Goal: Task Accomplishment & Management: Use online tool/utility

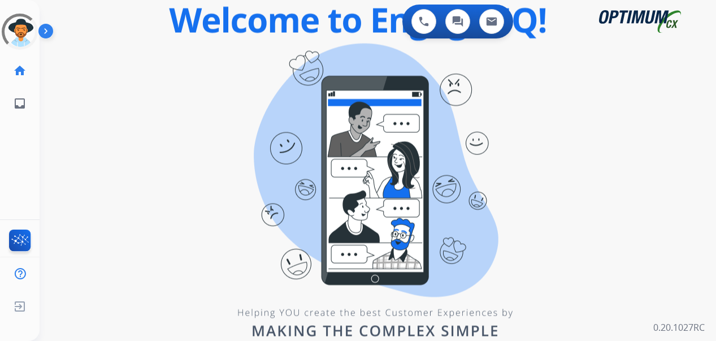
click at [221, 88] on div "swap_horiz Break voice bridge close_fullscreen Connect 3-Way Call merge_type Se…" at bounding box center [364, 68] width 649 height 54
click at [49, 98] on div "0 Voice Interactions 0 Chat Interactions 0 Email Interactions swap_horiz Break …" at bounding box center [378, 170] width 676 height 341
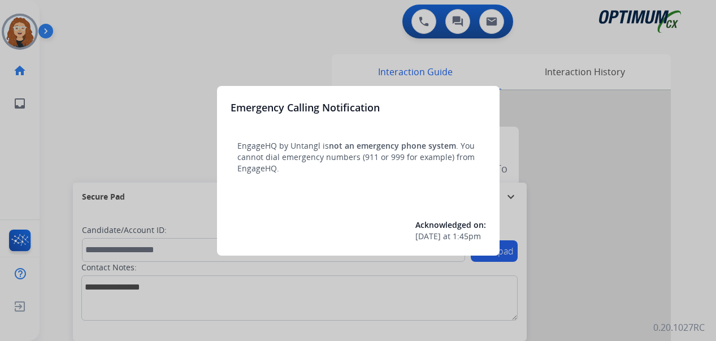
click at [142, 86] on div at bounding box center [358, 170] width 716 height 341
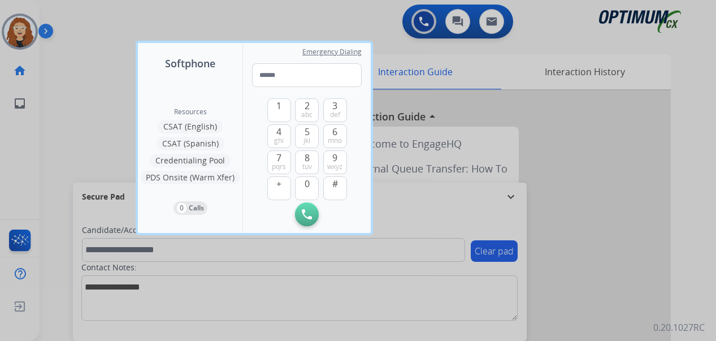
click at [92, 67] on div at bounding box center [358, 170] width 716 height 341
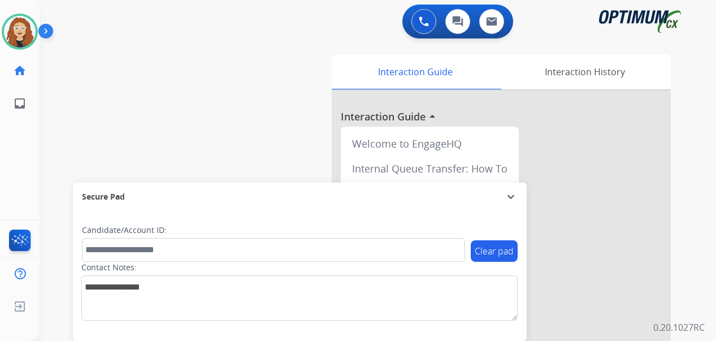
click at [55, 186] on div "swap_horiz Break voice bridge close_fullscreen Connect 3-Way Call merge_type Se…" at bounding box center [364, 276] width 649 height 471
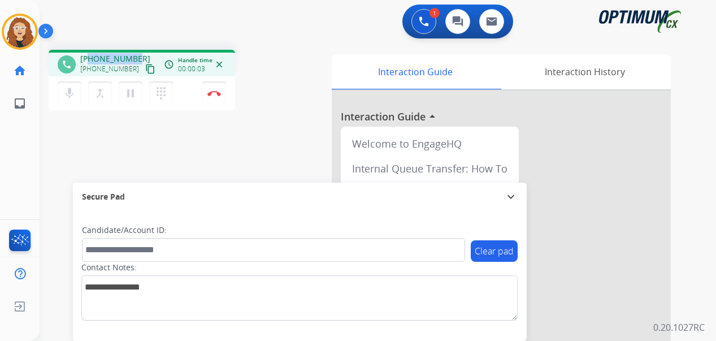
drag, startPoint x: 90, startPoint y: 56, endPoint x: 136, endPoint y: 55, distance: 46.4
click at [136, 55] on div "[PHONE_NUMBER] [PHONE_NUMBER] content_copy" at bounding box center [118, 64] width 77 height 23
copy span "7876859234"
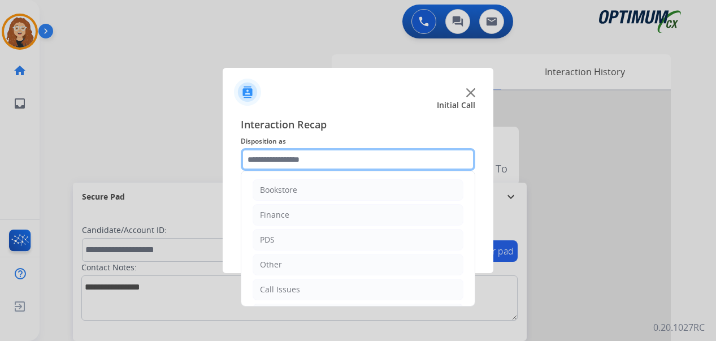
click at [274, 158] on input "text" at bounding box center [358, 159] width 235 height 23
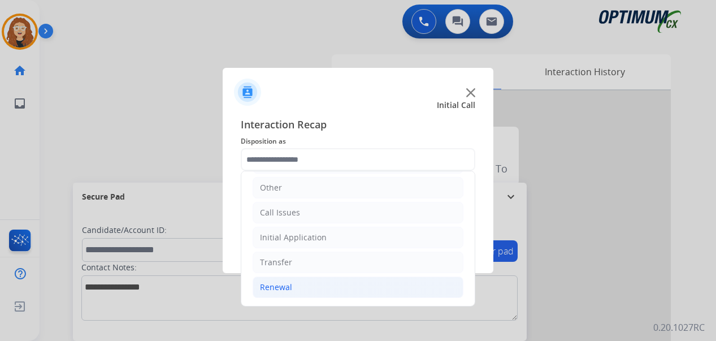
drag, startPoint x: 303, startPoint y: 289, endPoint x: 450, endPoint y: 272, distance: 147.9
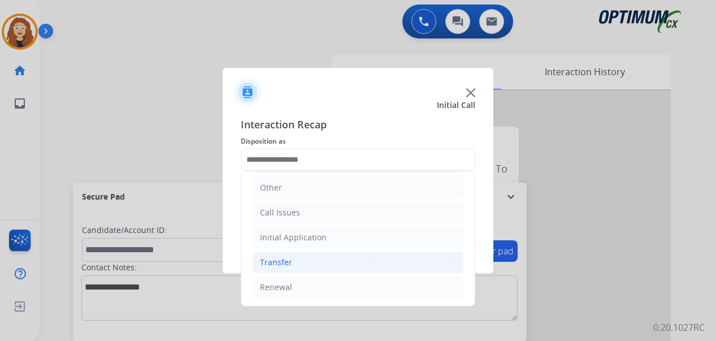
click at [305, 289] on li "Renewal" at bounding box center [358, 286] width 211 height 21
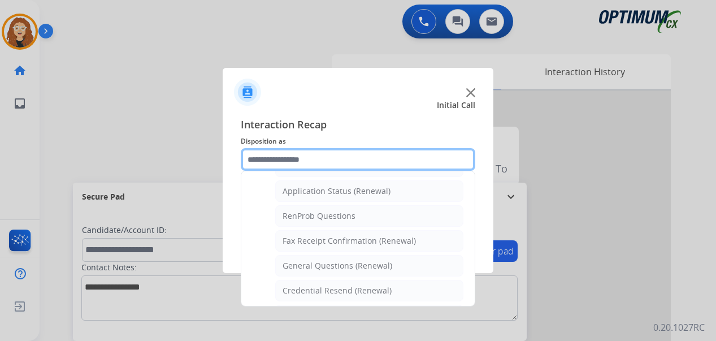
scroll to position [283, 0]
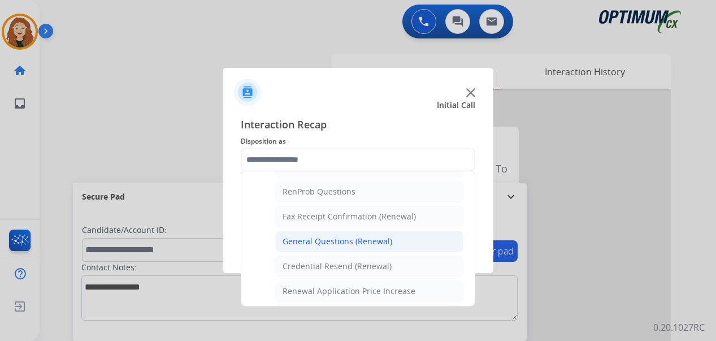
click at [367, 242] on div "General Questions (Renewal)" at bounding box center [338, 241] width 110 height 11
type input "**********"
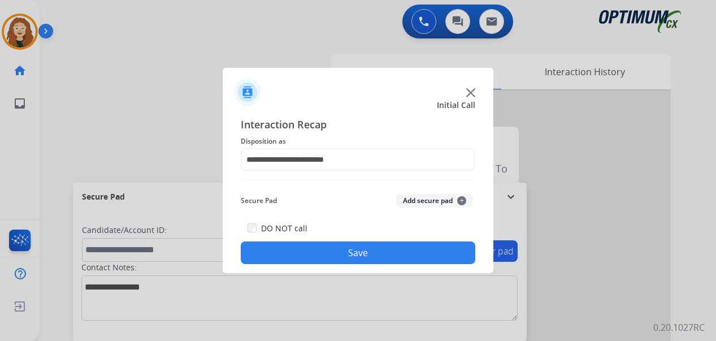
click at [345, 255] on button "Save" at bounding box center [358, 252] width 235 height 23
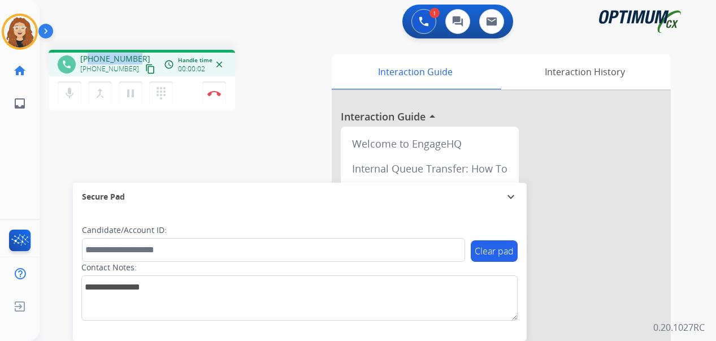
drag, startPoint x: 90, startPoint y: 57, endPoint x: 135, endPoint y: 57, distance: 45.2
click at [135, 57] on div "[PHONE_NUMBER] [PHONE_NUMBER] content_copy" at bounding box center [118, 64] width 77 height 23
copy span "7136948002"
click at [219, 91] on img at bounding box center [214, 93] width 14 height 6
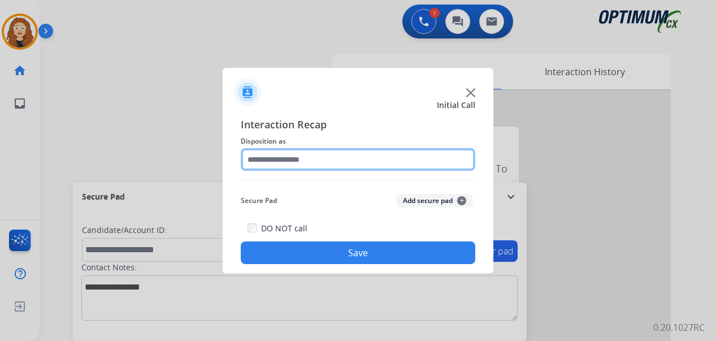
click at [281, 156] on input "text" at bounding box center [358, 159] width 235 height 23
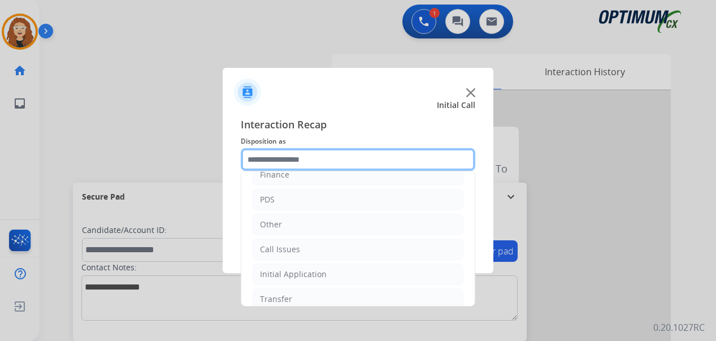
scroll to position [77, 0]
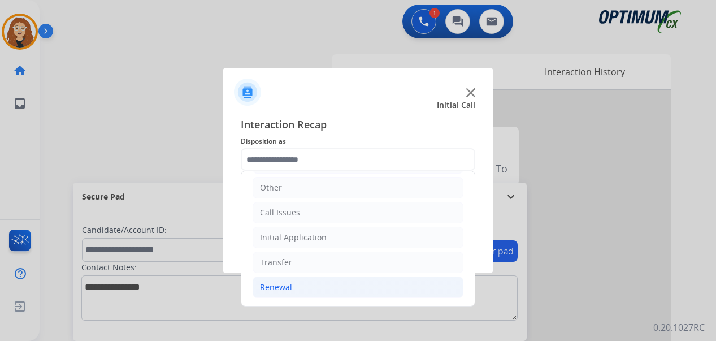
click at [287, 288] on div "Renewal" at bounding box center [276, 286] width 32 height 11
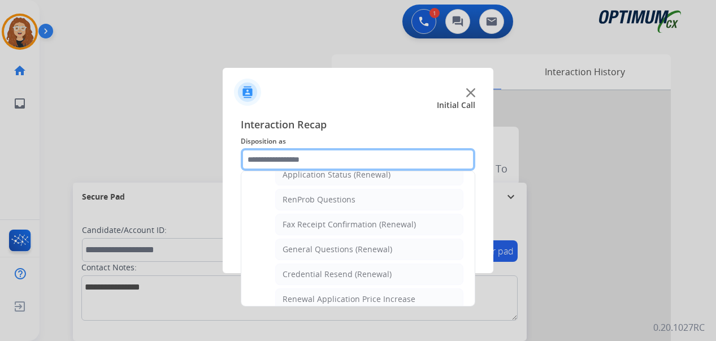
scroll to position [281, 0]
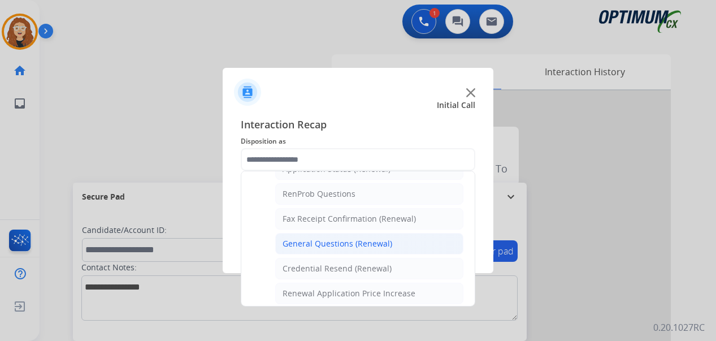
click at [351, 244] on div "General Questions (Renewal)" at bounding box center [338, 243] width 110 height 11
type input "**********"
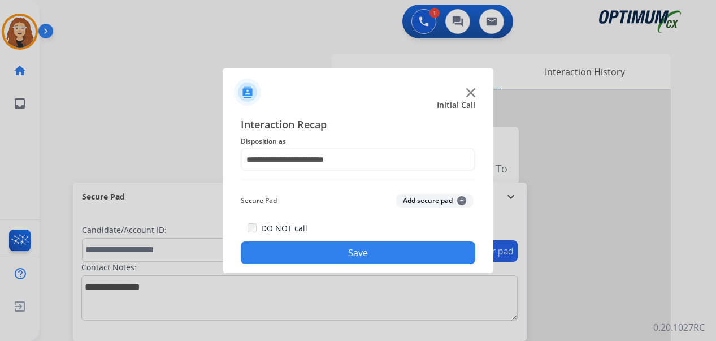
click at [340, 251] on button "Save" at bounding box center [358, 252] width 235 height 23
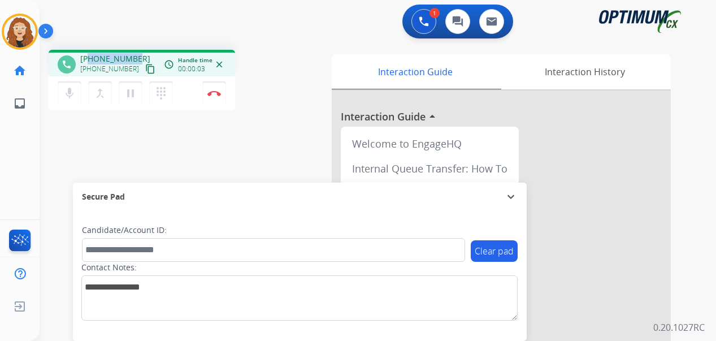
drag, startPoint x: 89, startPoint y: 58, endPoint x: 135, endPoint y: 55, distance: 45.9
click at [135, 55] on div "[PHONE_NUMBER] [PHONE_NUMBER] content_copy" at bounding box center [118, 64] width 77 height 23
copy span "6127072711"
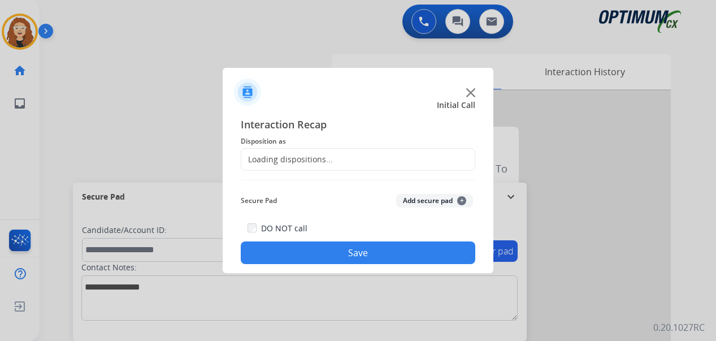
click at [216, 94] on div at bounding box center [358, 170] width 716 height 341
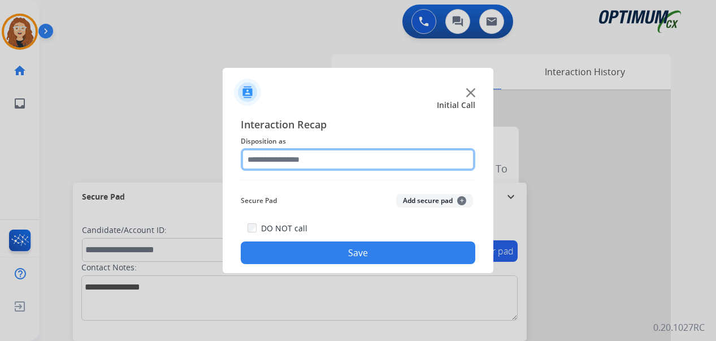
click at [274, 158] on input "text" at bounding box center [358, 159] width 235 height 23
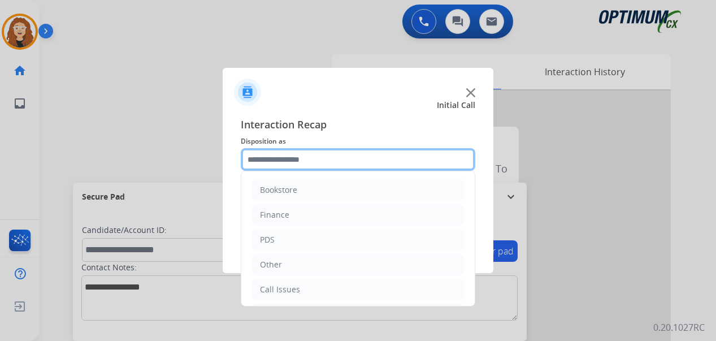
scroll to position [77, 0]
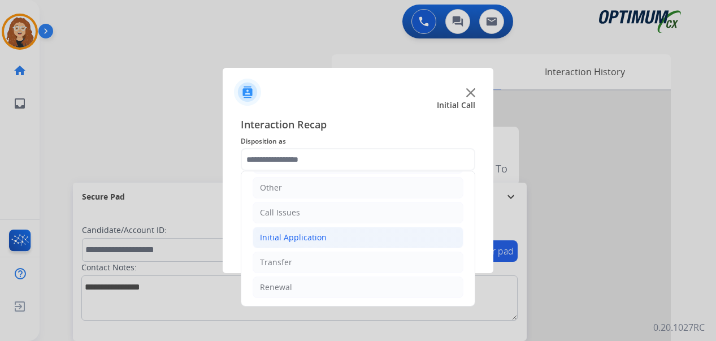
click at [315, 239] on div "Initial Application" at bounding box center [293, 237] width 67 height 11
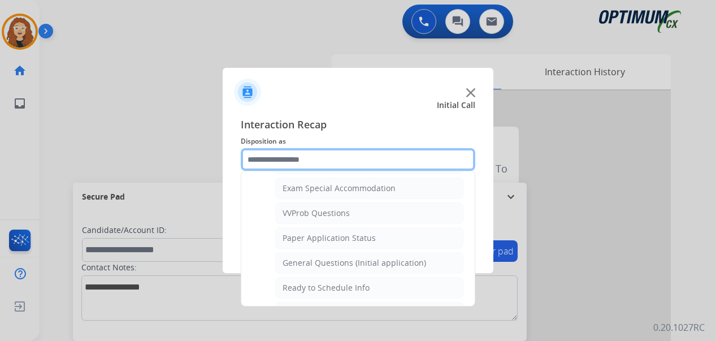
scroll to position [586, 0]
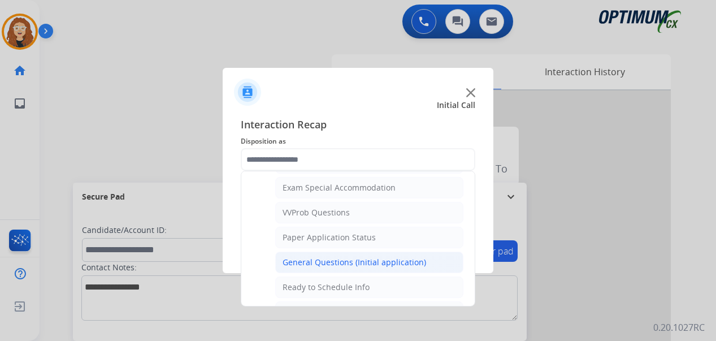
click at [399, 263] on div "General Questions (Initial application)" at bounding box center [355, 262] width 144 height 11
type input "**********"
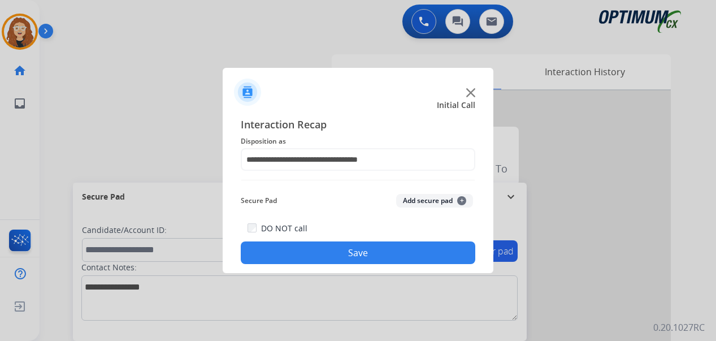
click at [386, 251] on button "Save" at bounding box center [358, 252] width 235 height 23
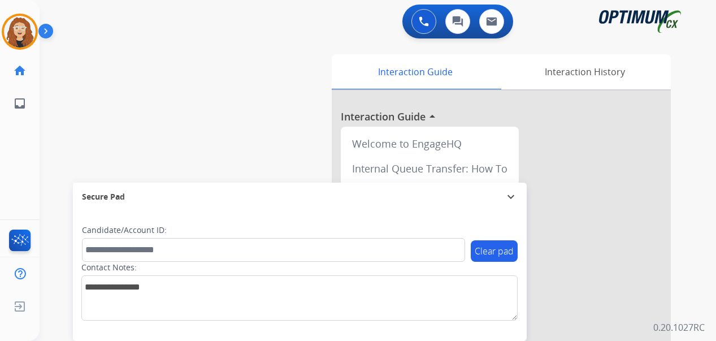
click at [45, 144] on div "swap_horiz Break voice bridge close_fullscreen Connect 3-Way Call merge_type Se…" at bounding box center [364, 276] width 649 height 471
click at [23, 26] on img at bounding box center [20, 32] width 32 height 32
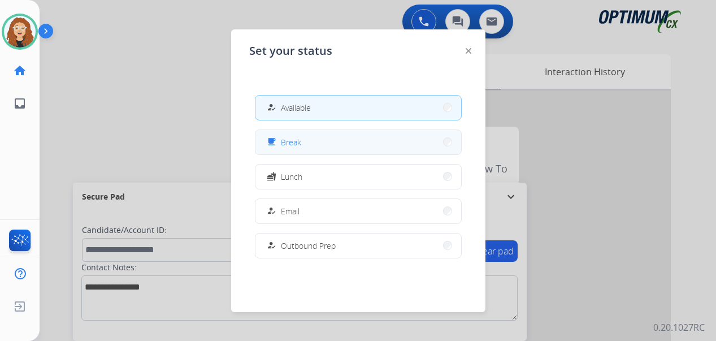
click at [321, 145] on button "free_breakfast Break" at bounding box center [358, 142] width 206 height 24
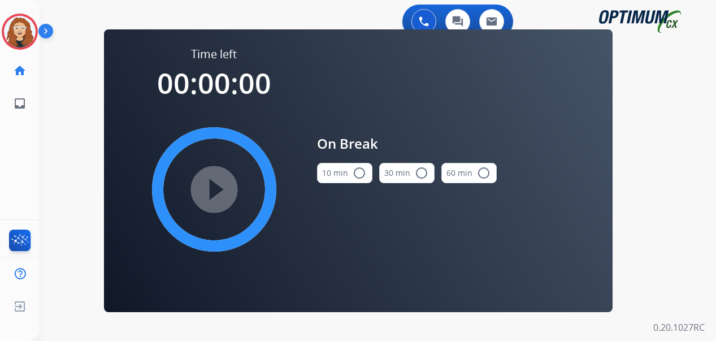
click at [357, 176] on mat-icon "radio_button_unchecked" at bounding box center [360, 173] width 14 height 14
click at [215, 189] on mat-icon "play_circle_filled" at bounding box center [214, 190] width 14 height 14
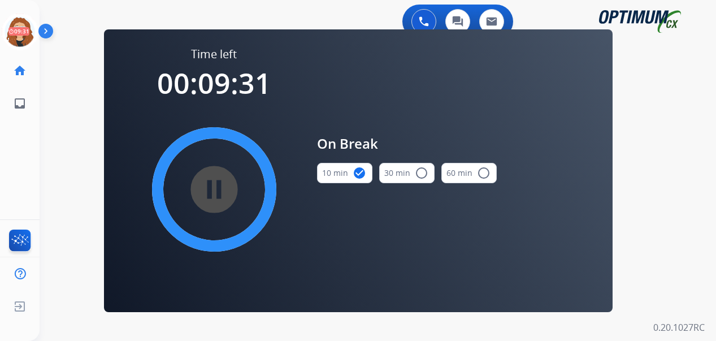
click at [38, 135] on div "[PERSON_NAME] Break Edit Avatar 09:31 Agent: [PERSON_NAME] Profile: OCX Trainin…" at bounding box center [20, 170] width 40 height 341
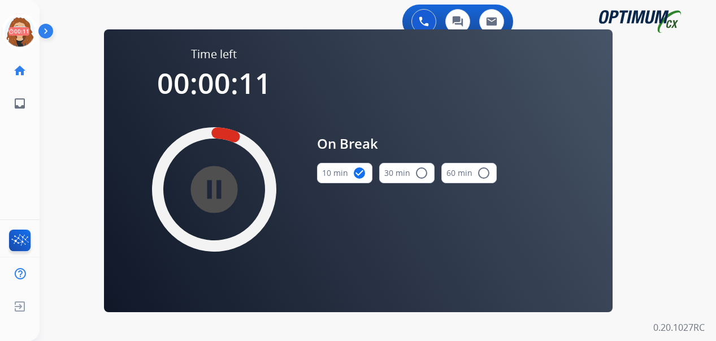
drag, startPoint x: 56, startPoint y: 120, endPoint x: 53, endPoint y: 92, distance: 28.4
click at [56, 117] on div "0 Voice Interactions 0 Chat Interactions 0 Email Interactions swap_horiz Break …" at bounding box center [378, 170] width 676 height 341
click at [20, 33] on icon at bounding box center [20, 32] width 37 height 37
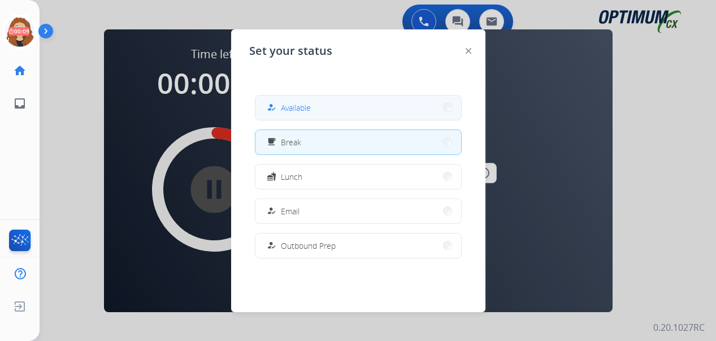
click at [279, 105] on div "how_to_reg" at bounding box center [272, 108] width 16 height 14
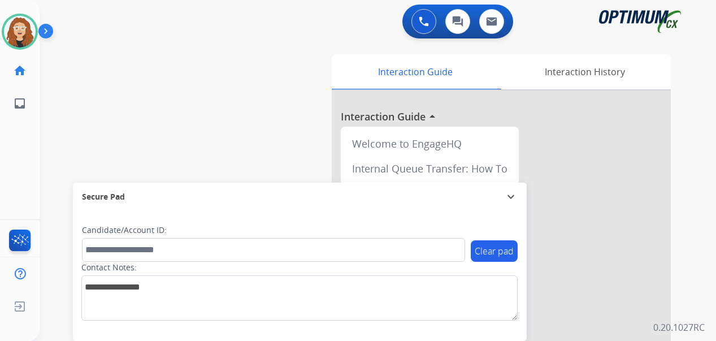
click at [54, 145] on div "swap_horiz Break voice bridge close_fullscreen Connect 3-Way Call merge_type Se…" at bounding box center [364, 276] width 649 height 471
click at [419, 21] on img at bounding box center [424, 21] width 10 height 10
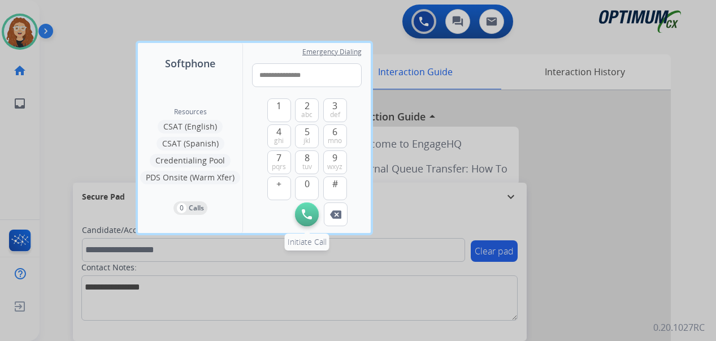
type input "**********"
click at [300, 214] on button "Initiate Call" at bounding box center [307, 214] width 24 height 24
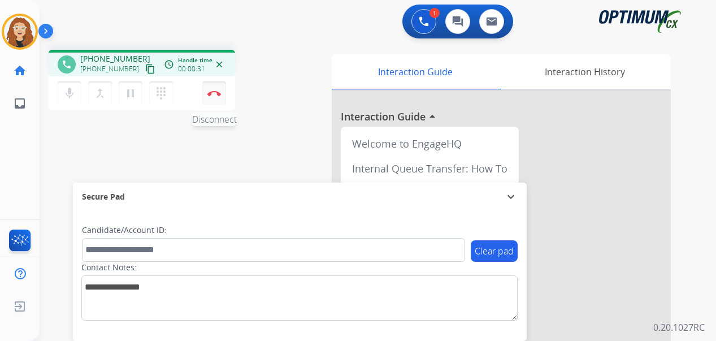
click at [213, 93] on img at bounding box center [214, 93] width 14 height 6
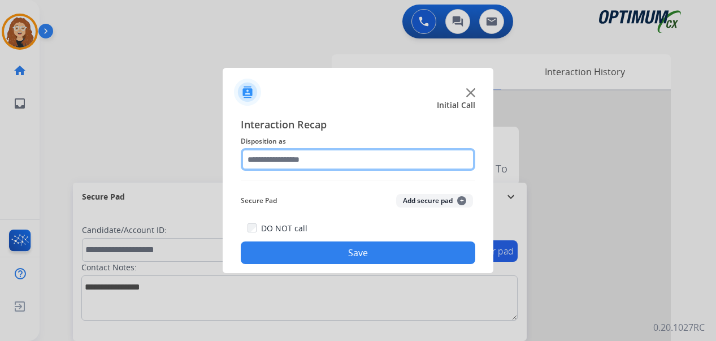
click at [302, 161] on input "text" at bounding box center [358, 159] width 235 height 23
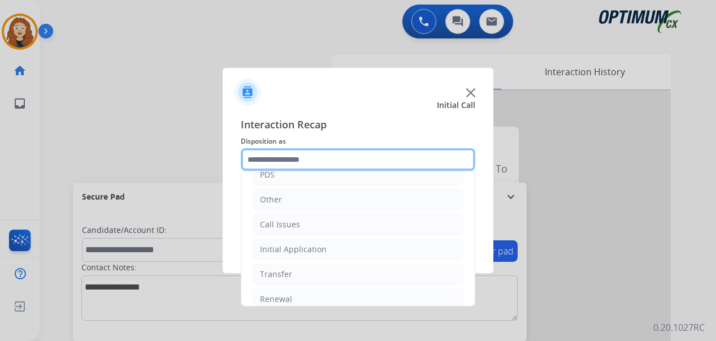
scroll to position [77, 0]
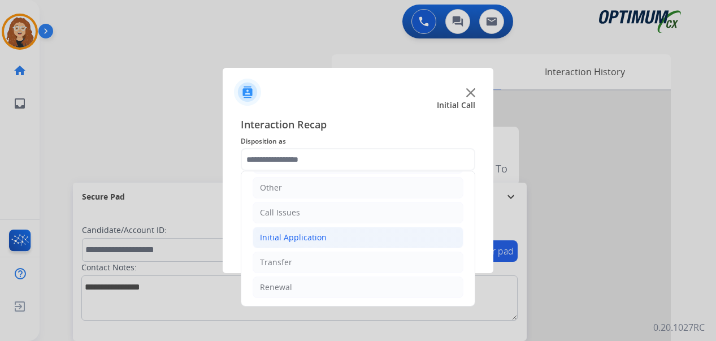
click at [332, 241] on li "Initial Application" at bounding box center [358, 237] width 211 height 21
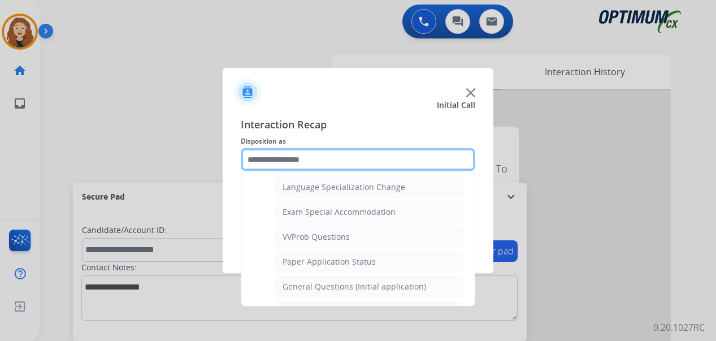
scroll to position [596, 0]
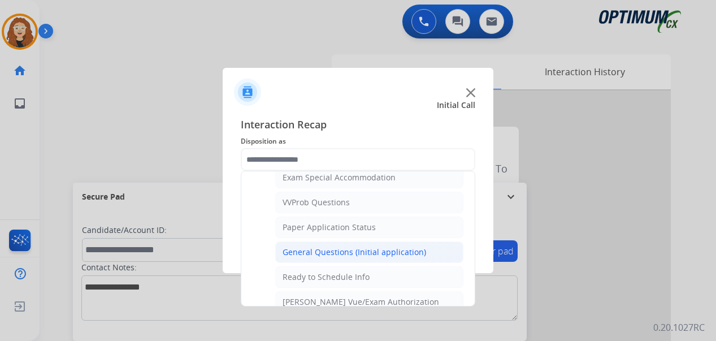
click at [417, 255] on div "General Questions (Initial application)" at bounding box center [355, 251] width 144 height 11
type input "**********"
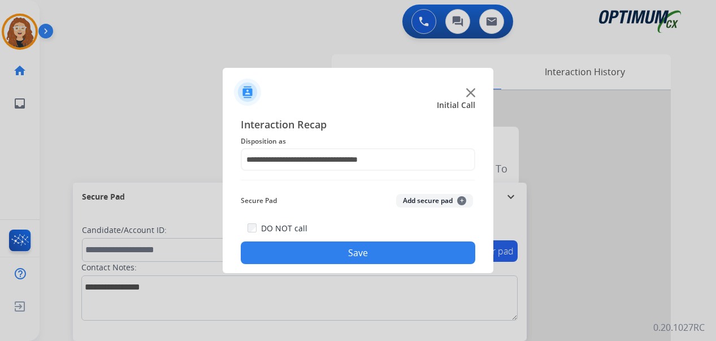
click at [413, 254] on button "Save" at bounding box center [358, 252] width 235 height 23
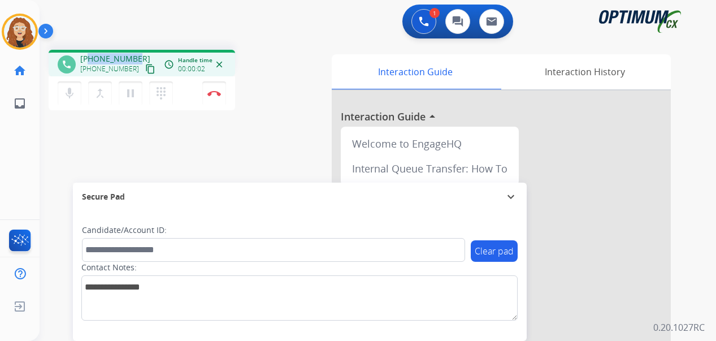
drag, startPoint x: 90, startPoint y: 58, endPoint x: 136, endPoint y: 58, distance: 45.8
click at [136, 58] on div "[PHONE_NUMBER] [PHONE_NUMBER] content_copy" at bounding box center [118, 64] width 77 height 23
copy span "8622792556"
click at [215, 98] on button "Disconnect" at bounding box center [214, 93] width 24 height 24
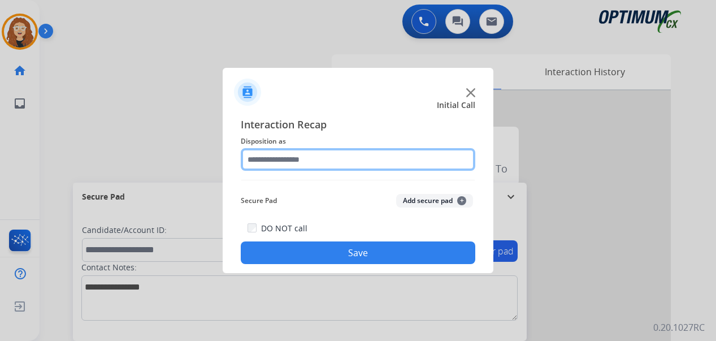
click at [277, 157] on input "text" at bounding box center [358, 159] width 235 height 23
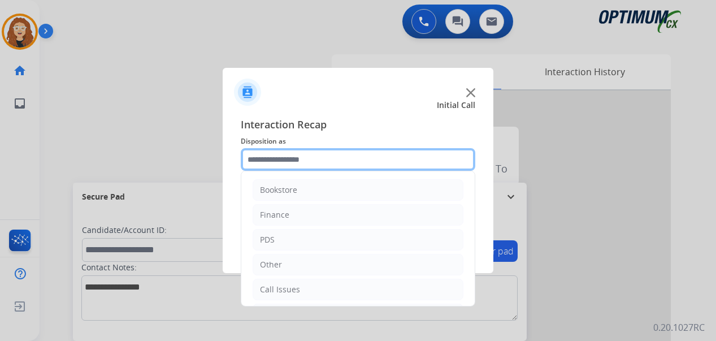
scroll to position [77, 0]
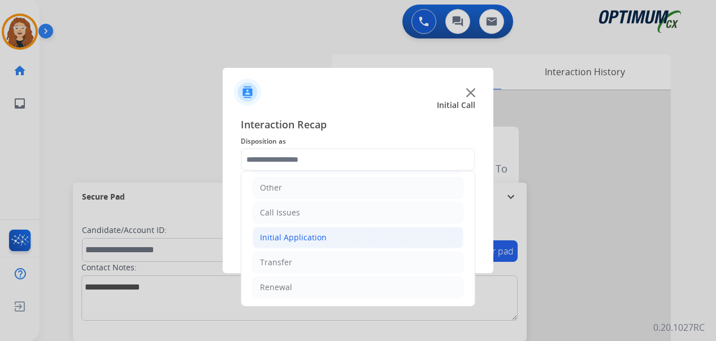
drag, startPoint x: 335, startPoint y: 236, endPoint x: 376, endPoint y: 245, distance: 41.8
click at [335, 235] on li "Initial Application" at bounding box center [358, 237] width 211 height 21
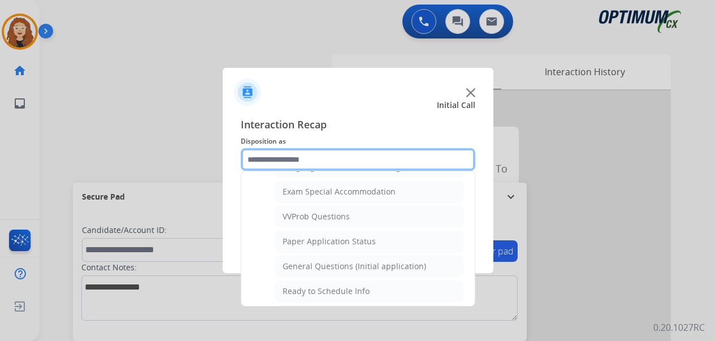
scroll to position [586, 0]
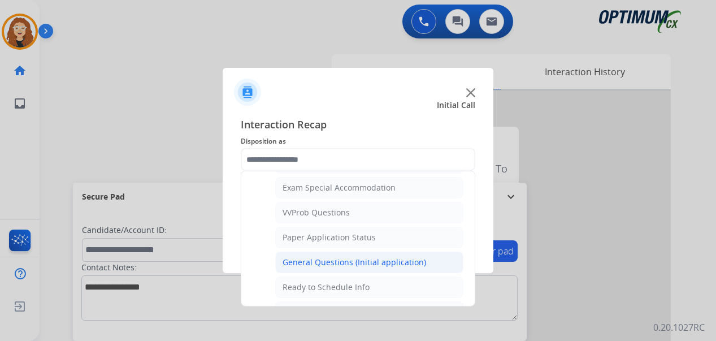
click at [402, 262] on div "General Questions (Initial application)" at bounding box center [355, 262] width 144 height 11
type input "**********"
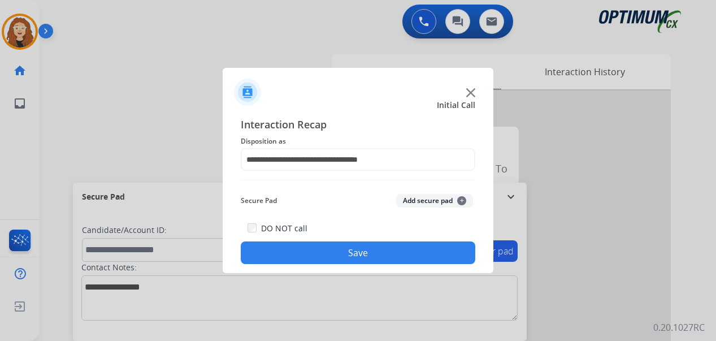
drag, startPoint x: 390, startPoint y: 253, endPoint x: 374, endPoint y: 248, distance: 16.6
click at [387, 251] on button "Save" at bounding box center [358, 252] width 235 height 23
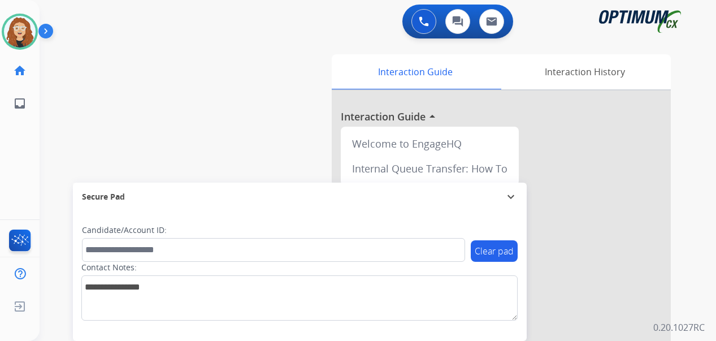
click at [58, 253] on div "swap_horiz Break voice bridge close_fullscreen Connect 3-Way Call merge_type Se…" at bounding box center [364, 276] width 649 height 471
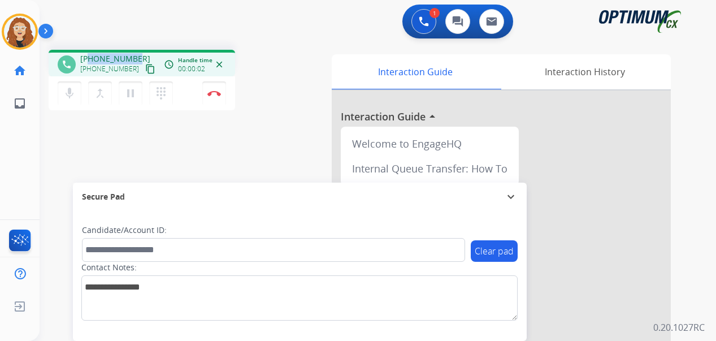
drag, startPoint x: 89, startPoint y: 57, endPoint x: 135, endPoint y: 55, distance: 46.4
click at [140, 55] on div "[PHONE_NUMBER] [PHONE_NUMBER] content_copy" at bounding box center [118, 64] width 77 height 23
copy span "8707766448"
click at [215, 94] on img at bounding box center [214, 93] width 14 height 6
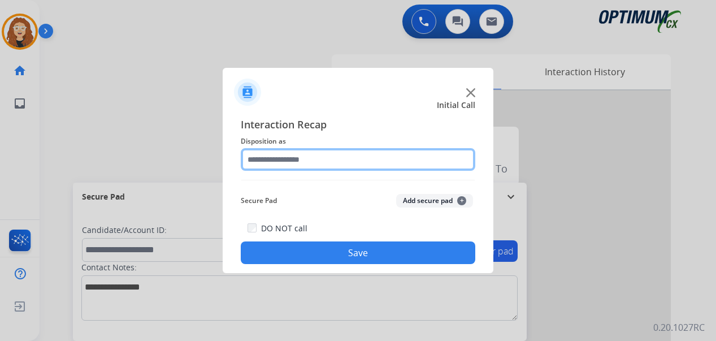
click at [273, 161] on input "text" at bounding box center [358, 159] width 235 height 23
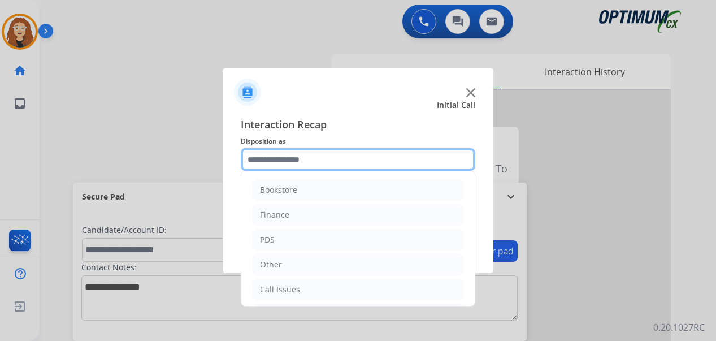
scroll to position [77, 0]
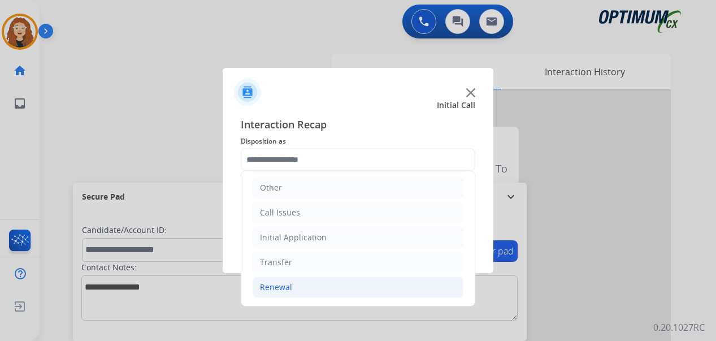
drag, startPoint x: 300, startPoint y: 296, endPoint x: 354, endPoint y: 298, distance: 54.3
click at [301, 296] on li "Renewal" at bounding box center [358, 286] width 211 height 21
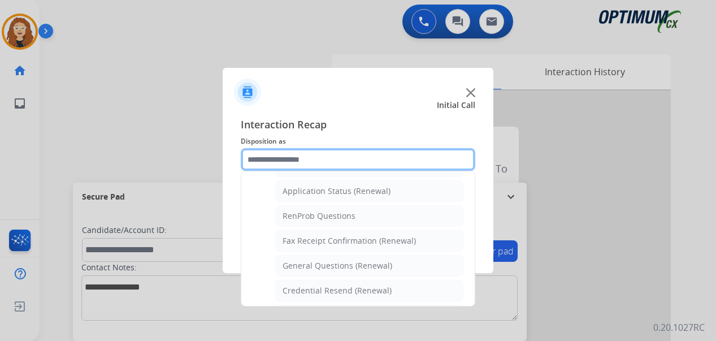
scroll to position [266, 0]
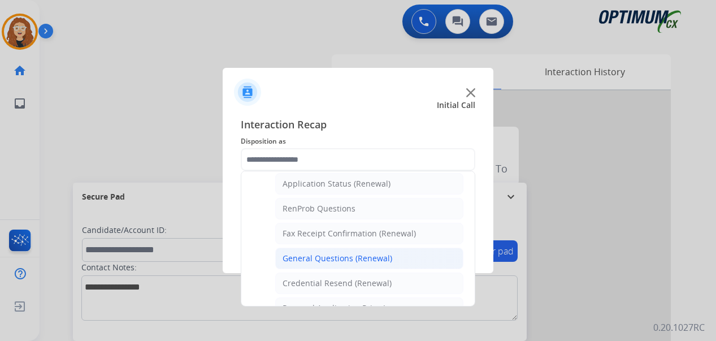
click at [367, 257] on div "General Questions (Renewal)" at bounding box center [338, 258] width 110 height 11
type input "**********"
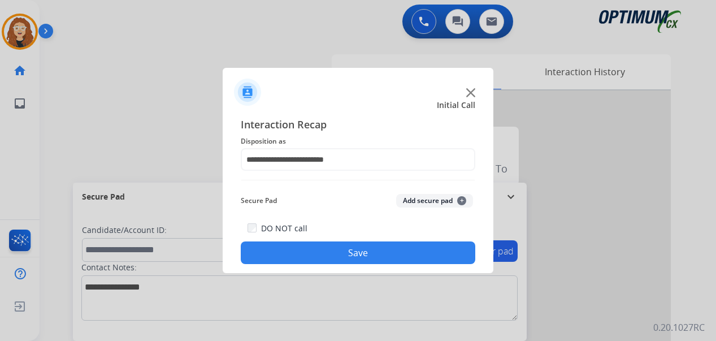
click at [365, 258] on button "Save" at bounding box center [358, 252] width 235 height 23
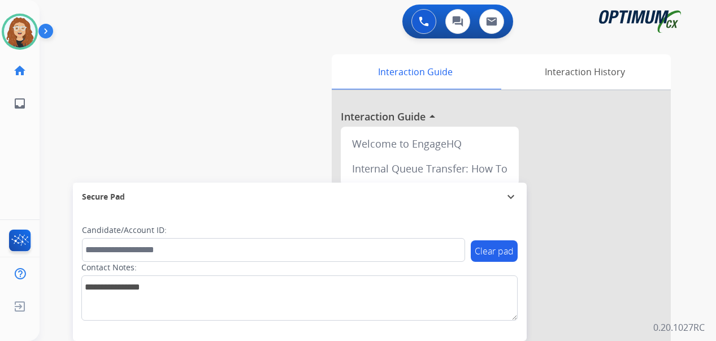
click at [51, 190] on div "swap_horiz Break voice bridge close_fullscreen Connect 3-Way Call merge_type Se…" at bounding box center [364, 276] width 649 height 471
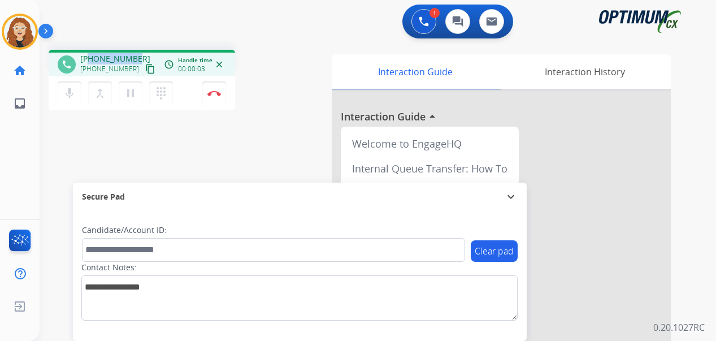
drag, startPoint x: 89, startPoint y: 59, endPoint x: 134, endPoint y: 57, distance: 44.7
click at [134, 58] on span "[PHONE_NUMBER]" at bounding box center [115, 58] width 70 height 11
copy span "4699694624"
click at [216, 95] on img at bounding box center [214, 93] width 14 height 6
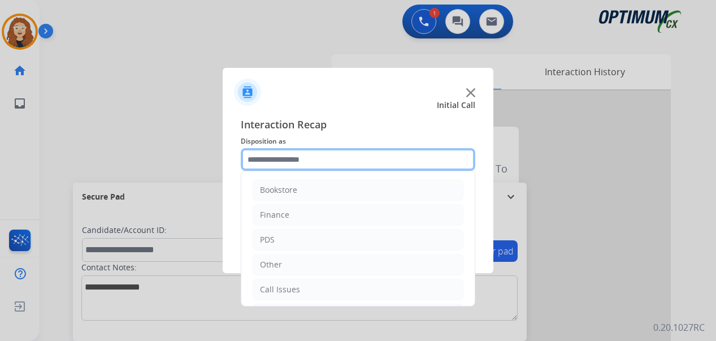
click at [283, 161] on input "text" at bounding box center [358, 159] width 235 height 23
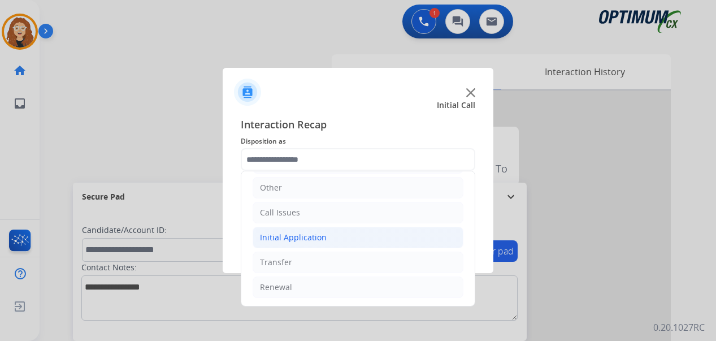
drag, startPoint x: 368, startPoint y: 236, endPoint x: 442, endPoint y: 233, distance: 74.1
click at [370, 236] on li "Initial Application" at bounding box center [358, 237] width 211 height 21
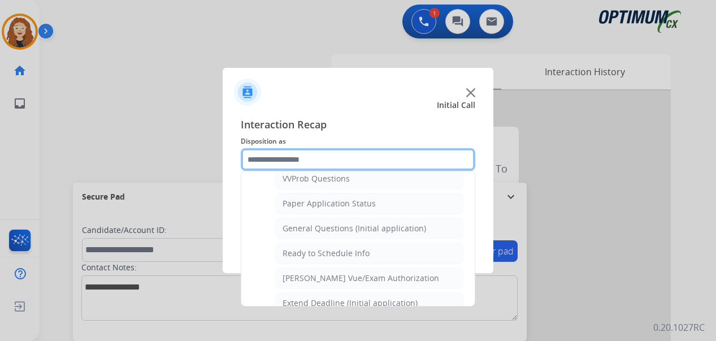
scroll to position [613, 0]
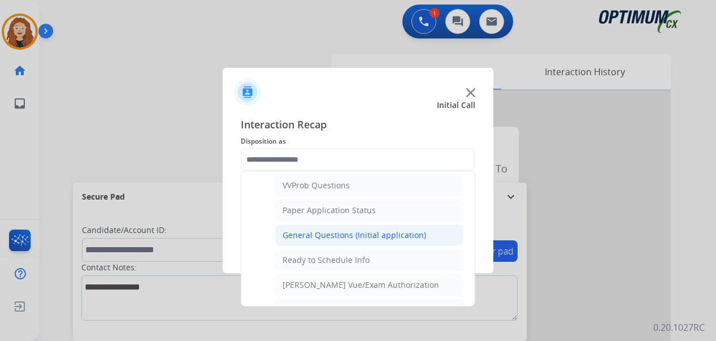
click at [387, 233] on div "General Questions (Initial application)" at bounding box center [355, 234] width 144 height 11
type input "**********"
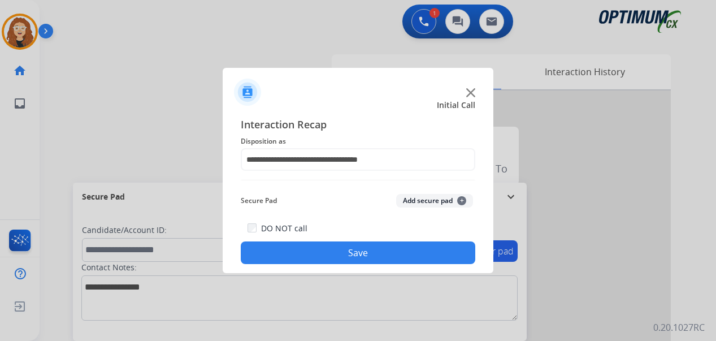
click at [363, 249] on button "Save" at bounding box center [358, 252] width 235 height 23
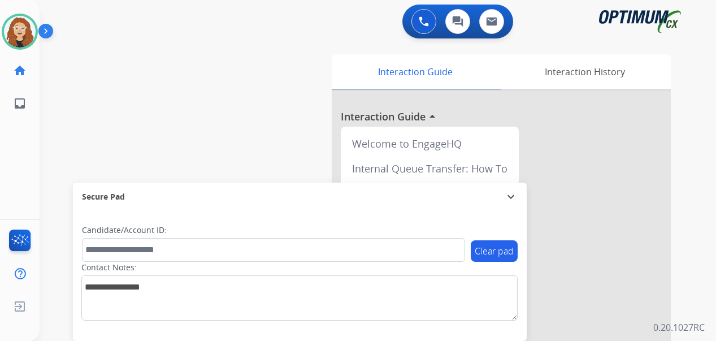
click at [59, 125] on div "swap_horiz Break voice bridge close_fullscreen Connect 3-Way Call merge_type Se…" at bounding box center [364, 276] width 649 height 471
click at [24, 36] on img at bounding box center [20, 32] width 32 height 32
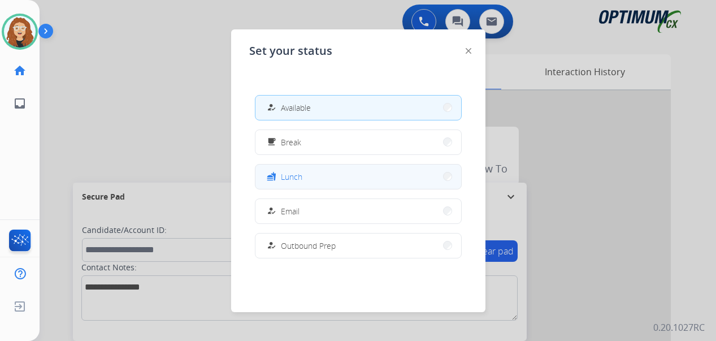
click at [290, 176] on span "Lunch" at bounding box center [291, 177] width 21 height 12
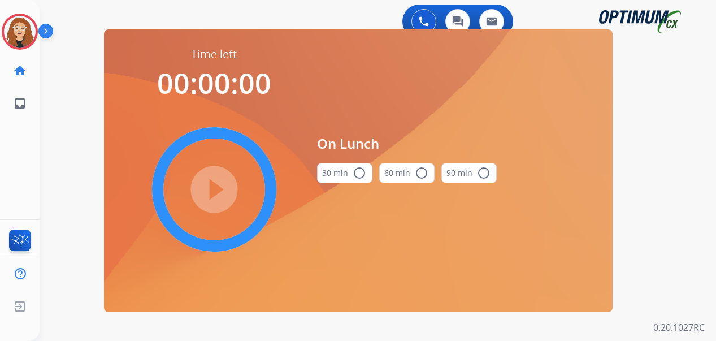
click at [359, 172] on mat-icon "radio_button_unchecked" at bounding box center [360, 173] width 14 height 14
click at [215, 184] on mat-icon "play_circle_filled" at bounding box center [214, 190] width 14 height 14
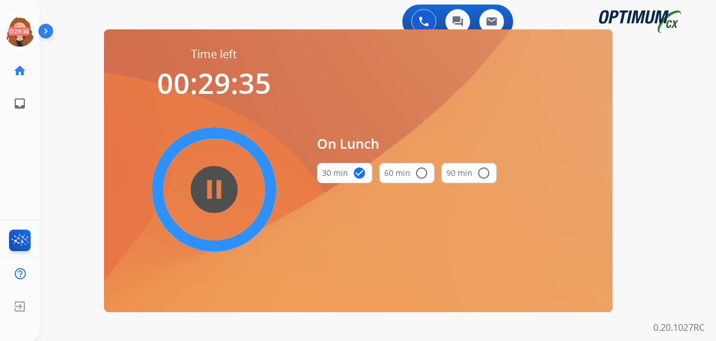
click at [53, 125] on div "0 Voice Interactions 0 Chat Interactions 0 Email Interactions swap_horiz Break …" at bounding box center [378, 170] width 676 height 341
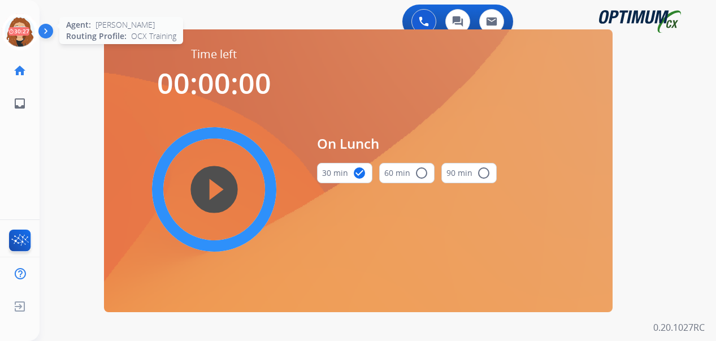
click at [19, 29] on icon at bounding box center [20, 32] width 37 height 37
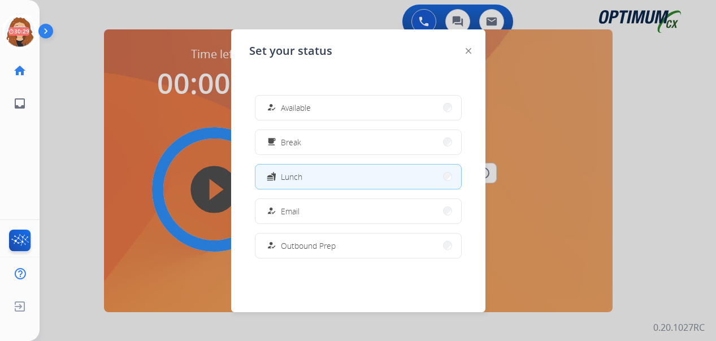
click at [337, 106] on button "how_to_reg Available" at bounding box center [358, 108] width 206 height 24
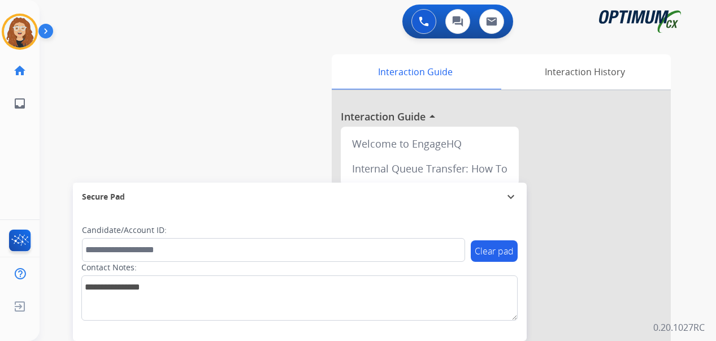
click at [672, 242] on div "Interaction Guide Interaction History Interaction Guide arrow_drop_up Welcome t…" at bounding box center [506, 281] width 366 height 462
click at [56, 141] on div "swap_horiz Break voice bridge close_fullscreen Connect 3-Way Call merge_type Se…" at bounding box center [364, 276] width 649 height 471
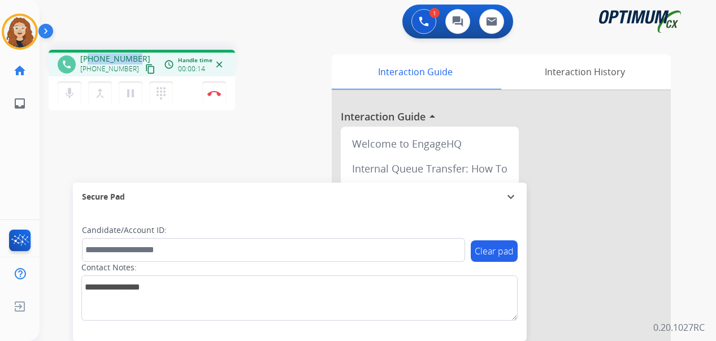
drag, startPoint x: 88, startPoint y: 56, endPoint x: 140, endPoint y: 56, distance: 52.0
click at [140, 56] on div "[PHONE_NUMBER] [PHONE_NUMBER] content_copy" at bounding box center [118, 64] width 77 height 23
copy span "8064738144"
click at [216, 92] on img at bounding box center [214, 93] width 14 height 6
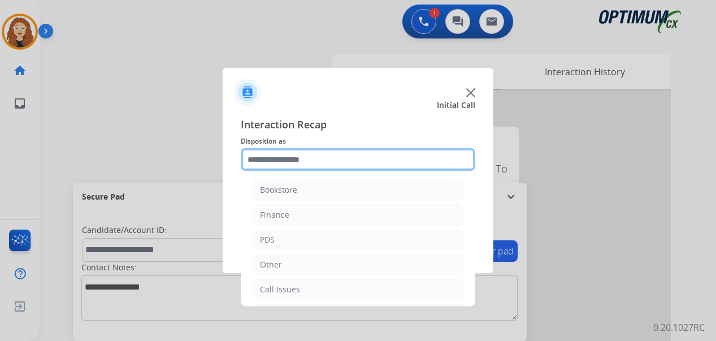
drag, startPoint x: 283, startPoint y: 162, endPoint x: 333, endPoint y: 175, distance: 51.8
click at [283, 162] on input "text" at bounding box center [358, 159] width 235 height 23
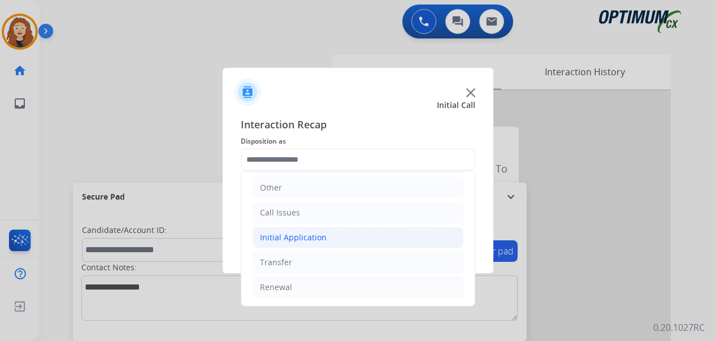
click at [334, 238] on li "Initial Application" at bounding box center [358, 237] width 211 height 21
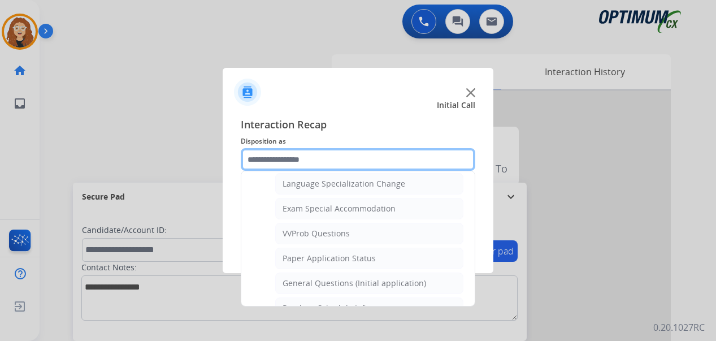
scroll to position [586, 0]
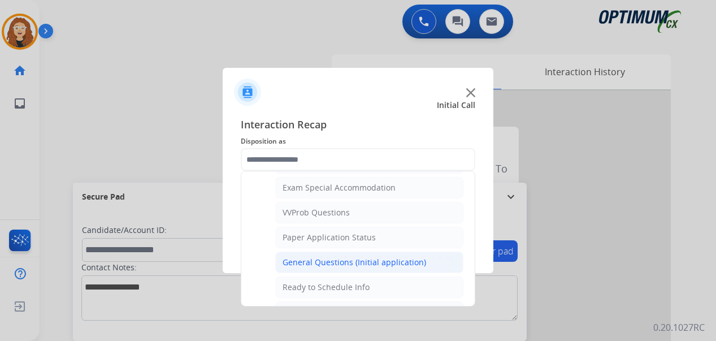
click at [404, 263] on div "General Questions (Initial application)" at bounding box center [355, 262] width 144 height 11
type input "**********"
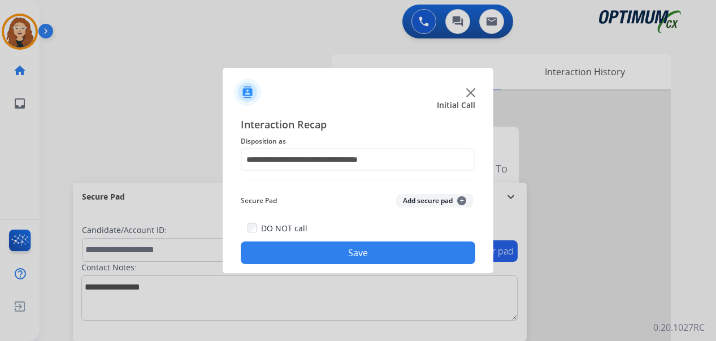
drag, startPoint x: 391, startPoint y: 254, endPoint x: 358, endPoint y: 270, distance: 36.1
click at [391, 253] on button "Save" at bounding box center [358, 252] width 235 height 23
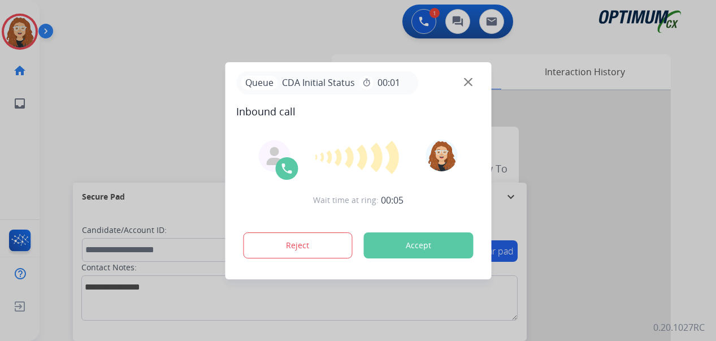
click at [127, 57] on div at bounding box center [358, 170] width 716 height 341
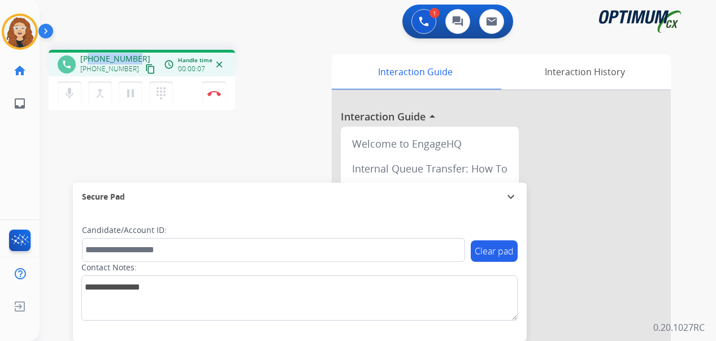
drag, startPoint x: 89, startPoint y: 57, endPoint x: 137, endPoint y: 53, distance: 47.6
click at [137, 53] on div "[PHONE_NUMBER] [PHONE_NUMBER] content_copy" at bounding box center [118, 64] width 77 height 23
copy span "2512856285"
click at [218, 94] on img at bounding box center [214, 93] width 14 height 6
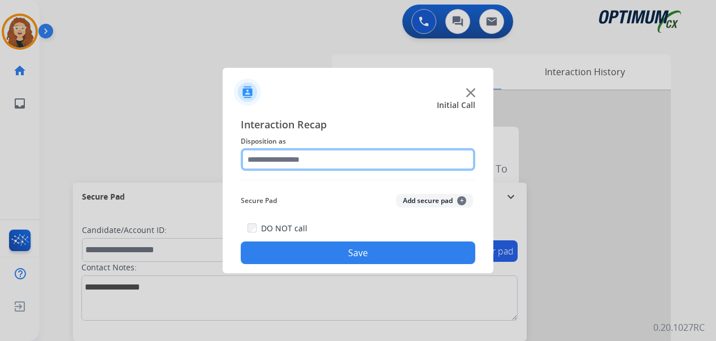
click at [300, 155] on input "text" at bounding box center [358, 159] width 235 height 23
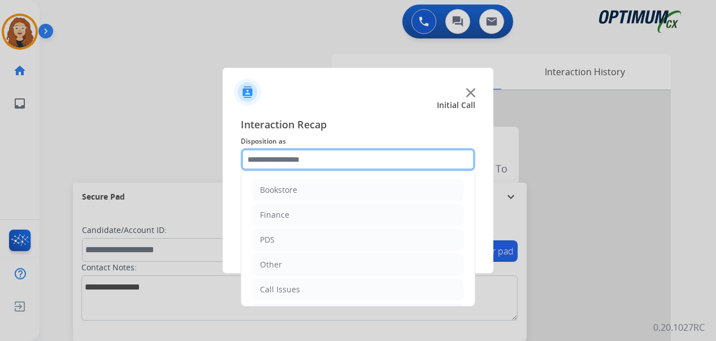
scroll to position [77, 0]
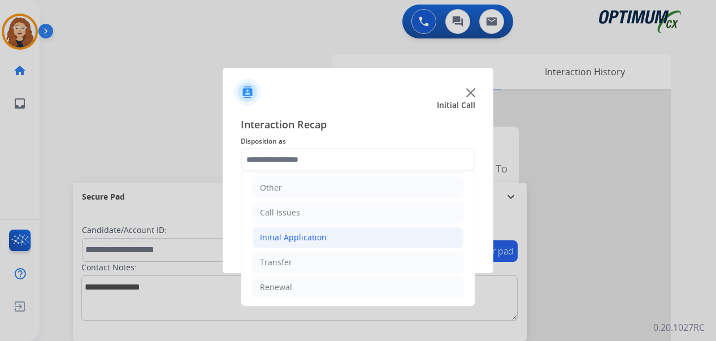
drag, startPoint x: 310, startPoint y: 234, endPoint x: 344, endPoint y: 248, distance: 36.7
click at [313, 235] on div "Initial Application" at bounding box center [293, 237] width 67 height 11
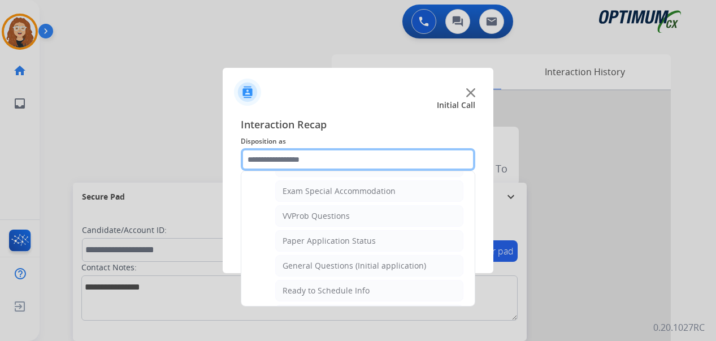
scroll to position [592, 0]
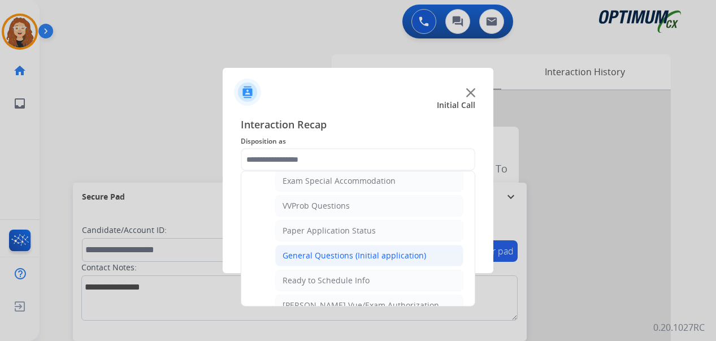
click at [401, 253] on div "General Questions (Initial application)" at bounding box center [355, 255] width 144 height 11
type input "**********"
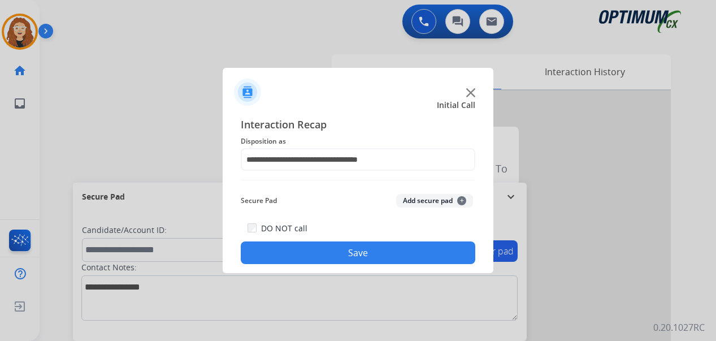
click at [397, 254] on button "Save" at bounding box center [358, 252] width 235 height 23
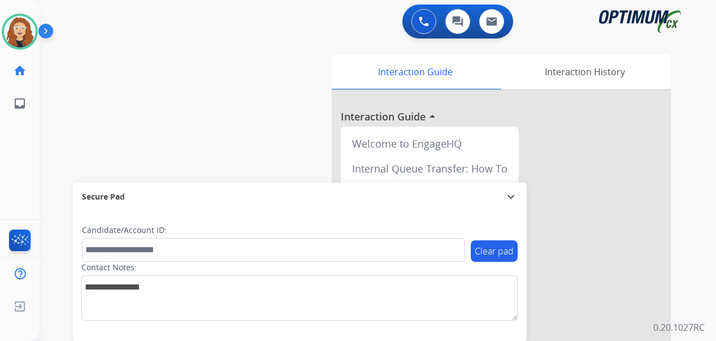
click at [704, 149] on div "0 Voice Interactions 0 Chat Interactions 0 Email Interactions swap_horiz Break …" at bounding box center [378, 170] width 676 height 341
click at [57, 103] on div "swap_horiz Break voice bridge close_fullscreen Connect 3-Way Call merge_type Se…" at bounding box center [364, 276] width 649 height 471
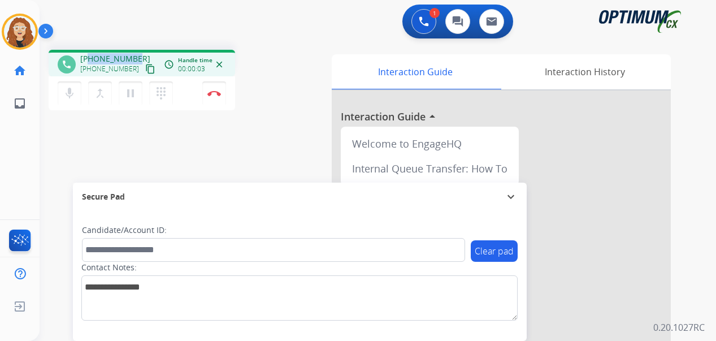
drag, startPoint x: 90, startPoint y: 58, endPoint x: 136, endPoint y: 58, distance: 46.3
click at [136, 58] on div "[PHONE_NUMBER] [PHONE_NUMBER] content_copy" at bounding box center [118, 64] width 77 height 23
copy span "8082820682"
click at [216, 90] on img at bounding box center [214, 93] width 14 height 6
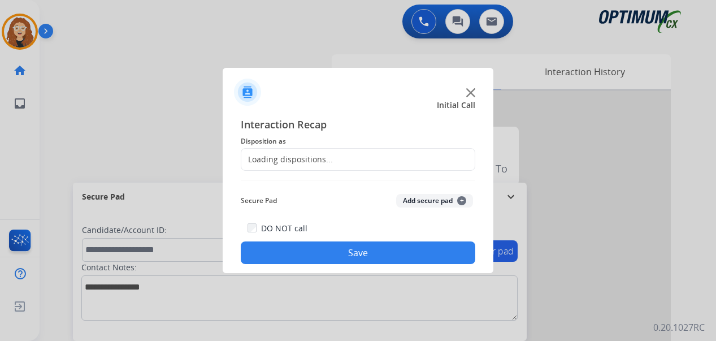
click at [292, 156] on div "Loading dispositions..." at bounding box center [287, 159] width 92 height 11
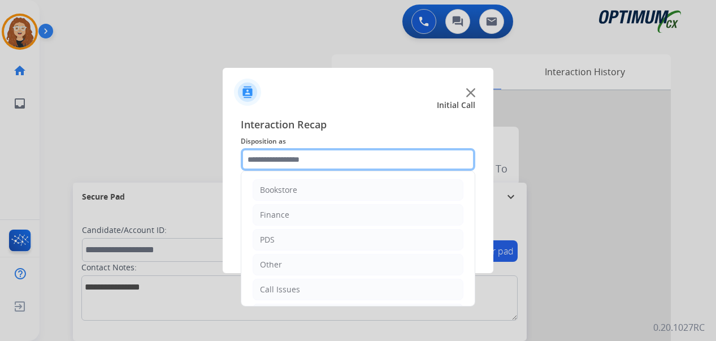
click at [309, 157] on input "text" at bounding box center [358, 159] width 235 height 23
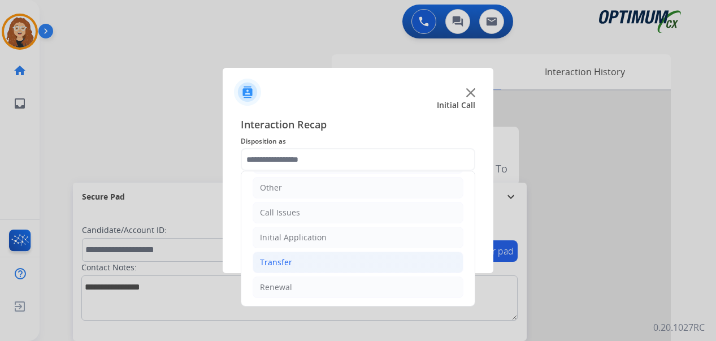
drag, startPoint x: 360, startPoint y: 287, endPoint x: 426, endPoint y: 269, distance: 68.0
click at [367, 287] on li "Renewal" at bounding box center [358, 286] width 211 height 21
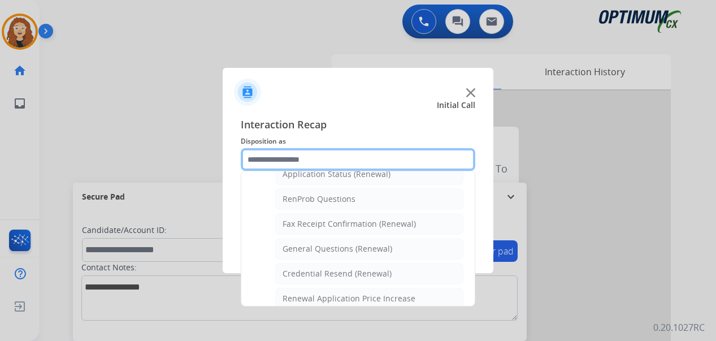
scroll to position [285, 0]
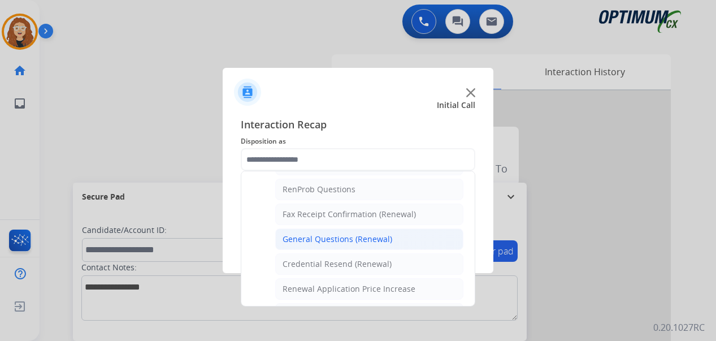
click at [373, 241] on div "General Questions (Renewal)" at bounding box center [338, 238] width 110 height 11
type input "**********"
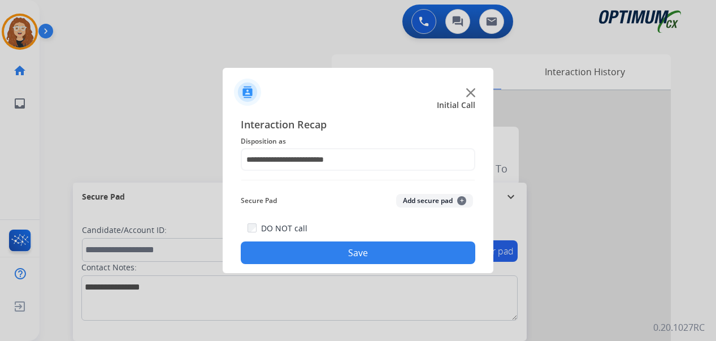
click at [358, 251] on button "Save" at bounding box center [358, 252] width 235 height 23
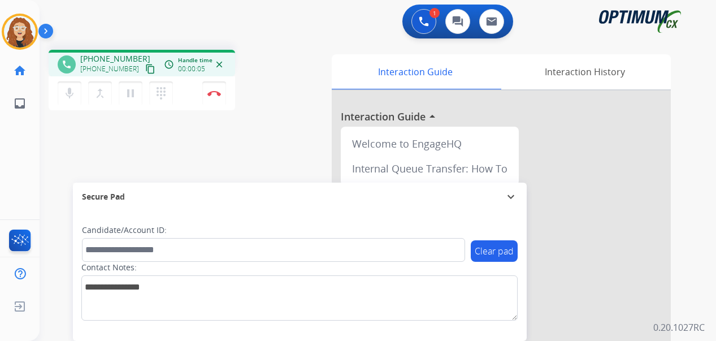
click at [46, 171] on div "phone [PHONE_NUMBER] [PHONE_NUMBER] content_copy access_time Call metrics Queue…" at bounding box center [364, 276] width 649 height 471
drag, startPoint x: 90, startPoint y: 57, endPoint x: 134, endPoint y: 53, distance: 44.2
click at [137, 54] on div "[PHONE_NUMBER] [PHONE_NUMBER] content_copy" at bounding box center [118, 64] width 77 height 23
copy span "4025478705"
click at [133, 99] on mat-icon "pause" at bounding box center [131, 93] width 14 height 14
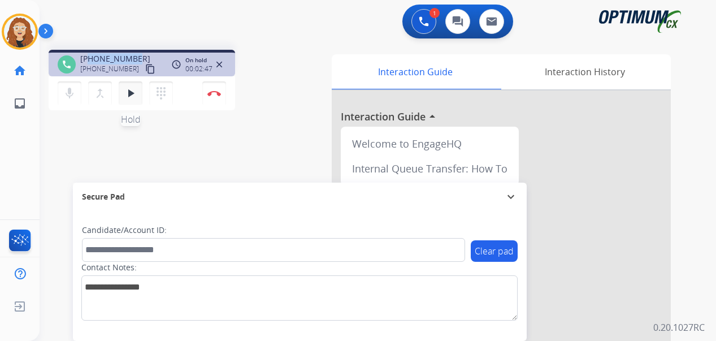
click at [132, 98] on mat-icon "play_arrow" at bounding box center [131, 93] width 14 height 14
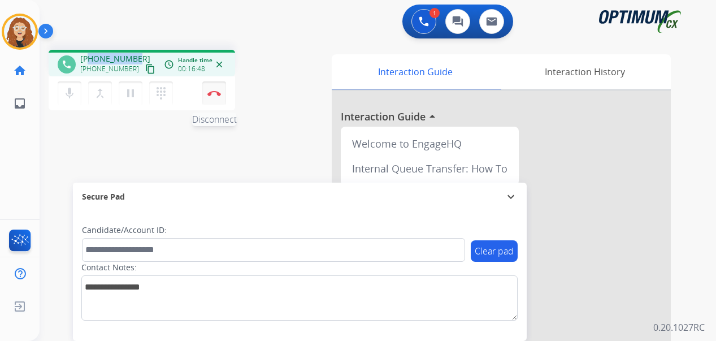
click at [219, 93] on img at bounding box center [214, 93] width 14 height 6
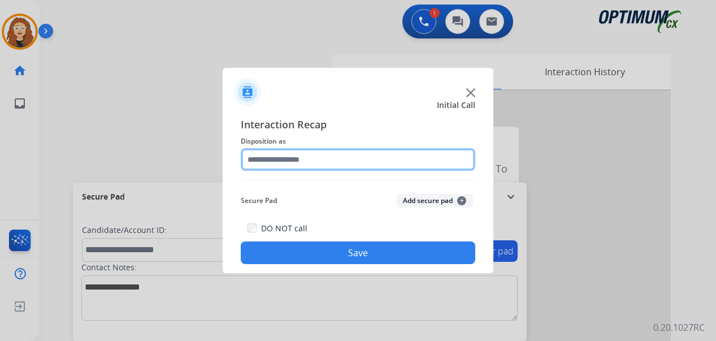
click at [331, 158] on input "text" at bounding box center [358, 159] width 235 height 23
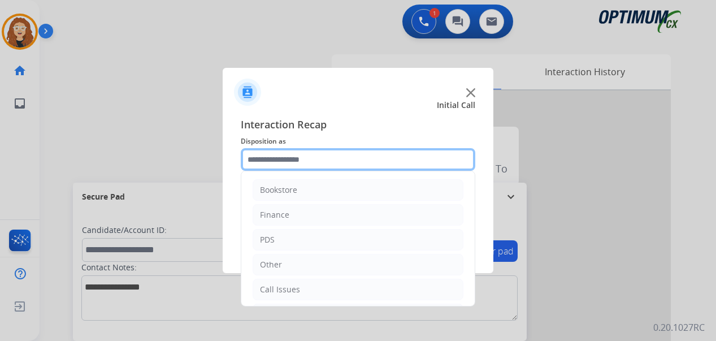
scroll to position [77, 0]
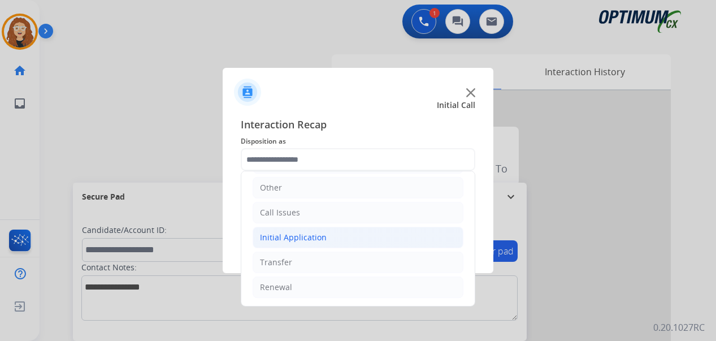
click at [341, 237] on li "Initial Application" at bounding box center [358, 237] width 211 height 21
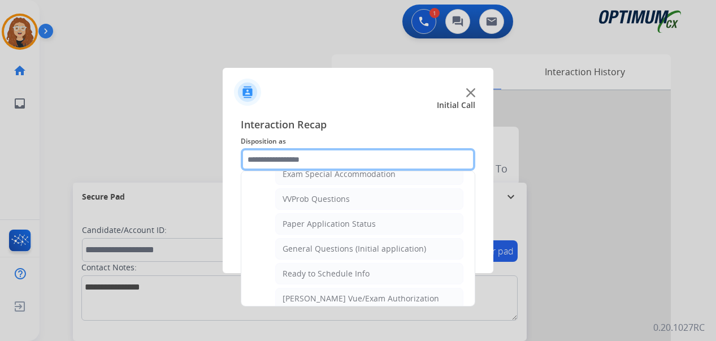
scroll to position [602, 0]
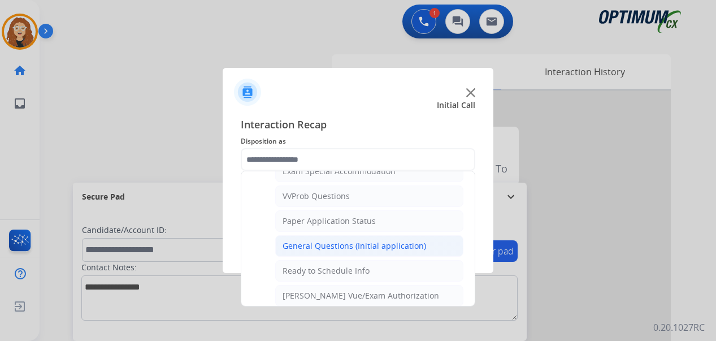
click at [411, 253] on li "General Questions (Initial application)" at bounding box center [369, 245] width 188 height 21
type input "**********"
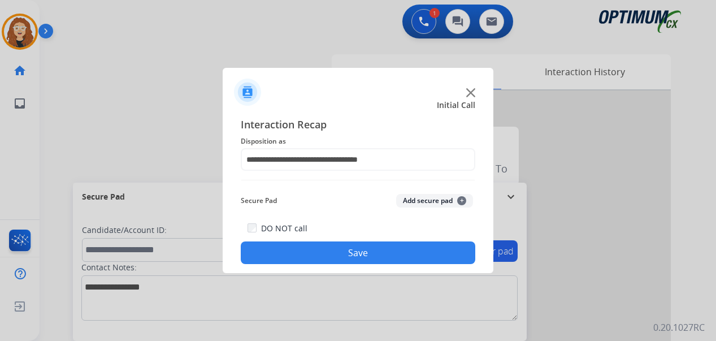
click at [407, 250] on button "Save" at bounding box center [358, 252] width 235 height 23
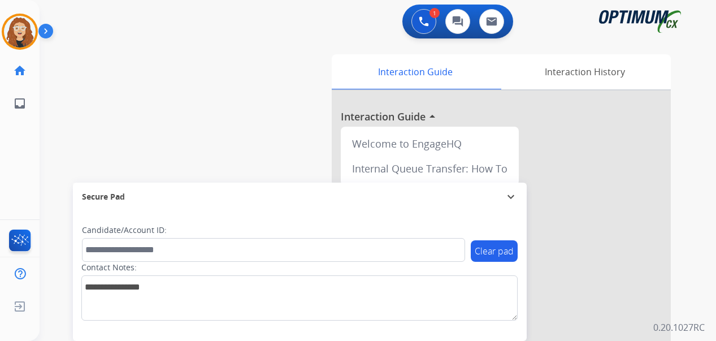
click at [40, 167] on div "swap_horiz Break voice bridge close_fullscreen Connect 3-Way Call merge_type Se…" at bounding box center [364, 276] width 649 height 471
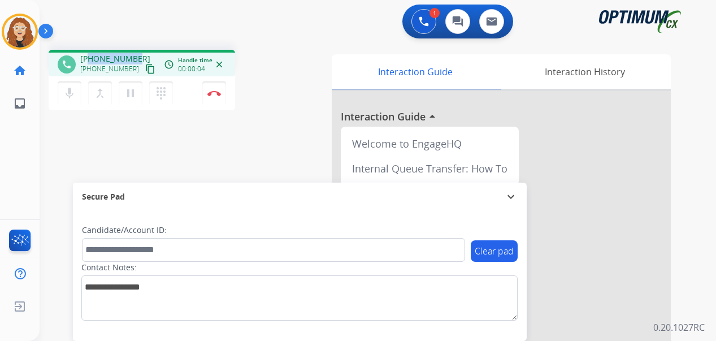
drag, startPoint x: 89, startPoint y: 58, endPoint x: 136, endPoint y: 48, distance: 48.0
click at [136, 48] on div "phone [PHONE_NUMBER] [PHONE_NUMBER] content_copy access_time Call metrics Queue…" at bounding box center [364, 276] width 649 height 471
click at [219, 95] on img at bounding box center [214, 93] width 14 height 6
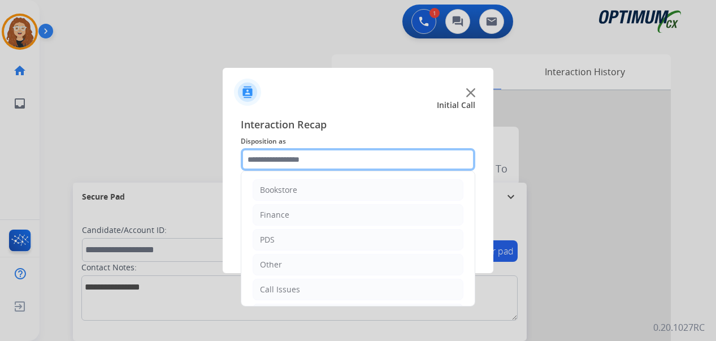
click at [281, 155] on input "text" at bounding box center [358, 159] width 235 height 23
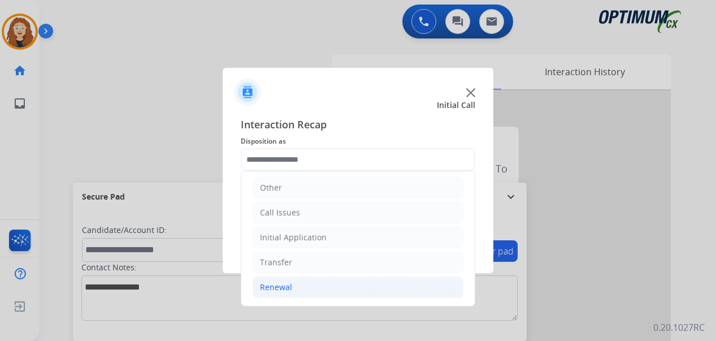
click at [315, 286] on li "Renewal" at bounding box center [358, 286] width 211 height 21
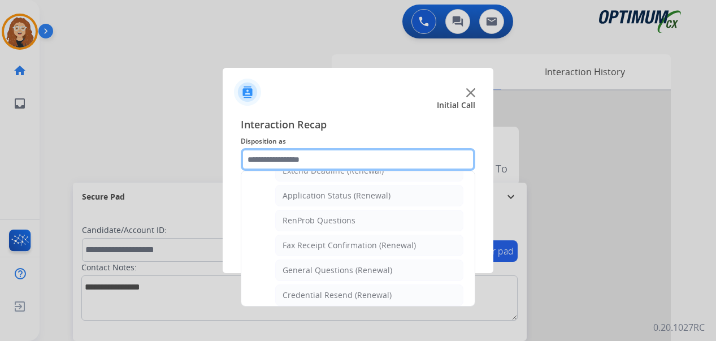
scroll to position [283, 0]
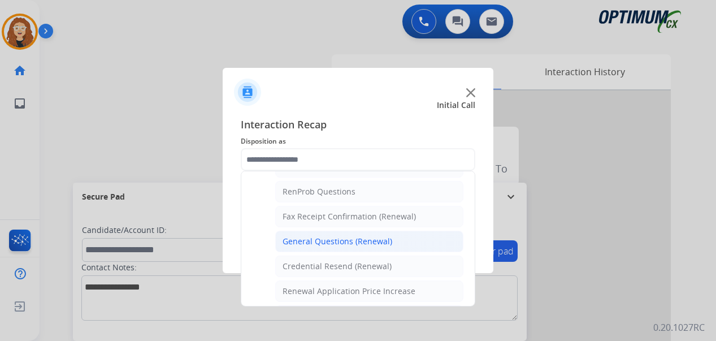
click at [377, 240] on div "General Questions (Renewal)" at bounding box center [338, 241] width 110 height 11
type input "**********"
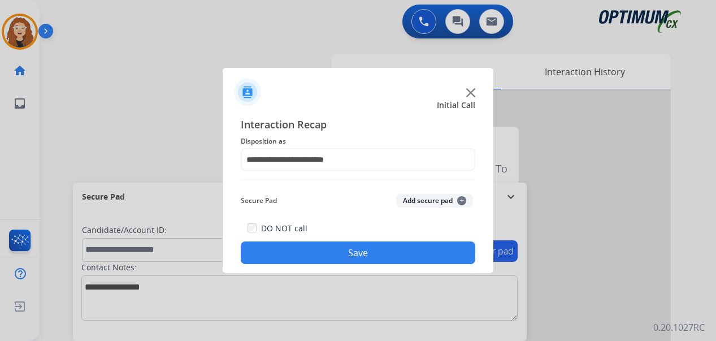
click at [359, 246] on button "Save" at bounding box center [358, 252] width 235 height 23
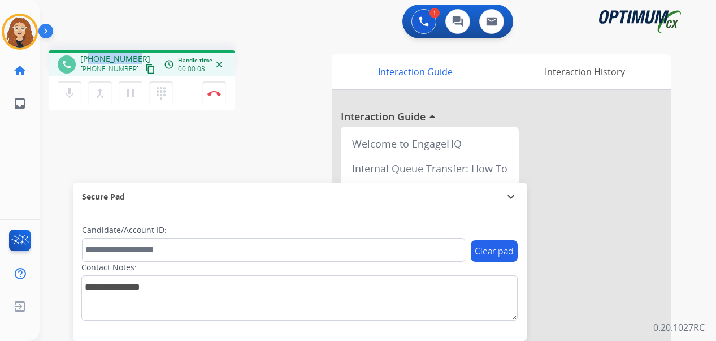
drag, startPoint x: 90, startPoint y: 58, endPoint x: 134, endPoint y: 57, distance: 44.1
click at [134, 57] on span "[PHONE_NUMBER]" at bounding box center [115, 58] width 70 height 11
click at [302, 88] on div "phone [PHONE_NUMBER] [PHONE_NUMBER] content_copy access_time Call metrics Queue…" at bounding box center [184, 82] width 270 height 64
click at [220, 92] on img at bounding box center [214, 93] width 14 height 6
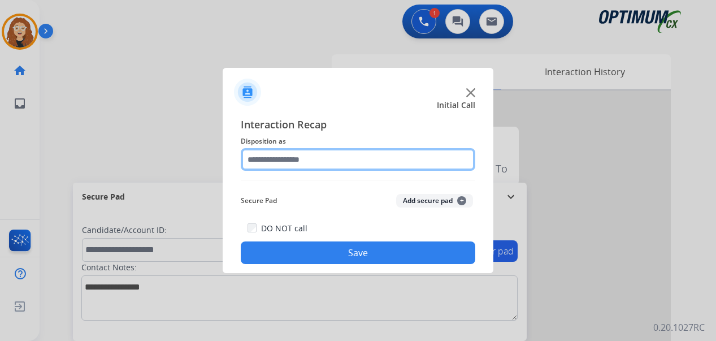
click at [307, 158] on input "text" at bounding box center [358, 159] width 235 height 23
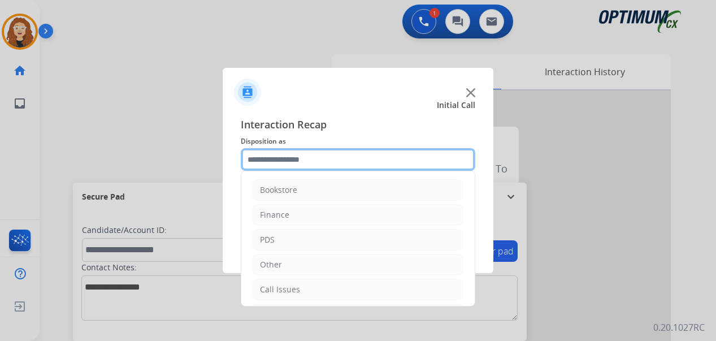
scroll to position [77, 0]
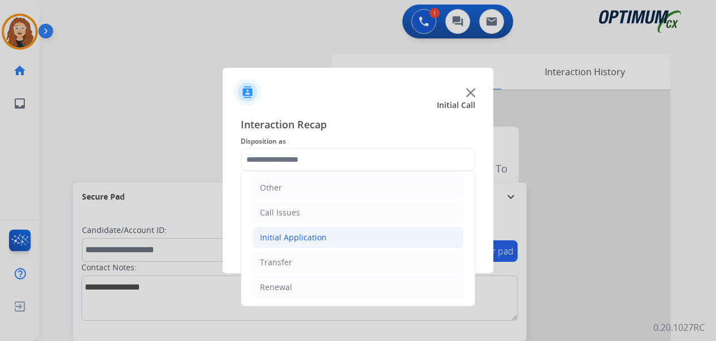
click at [329, 234] on li "Initial Application" at bounding box center [358, 237] width 211 height 21
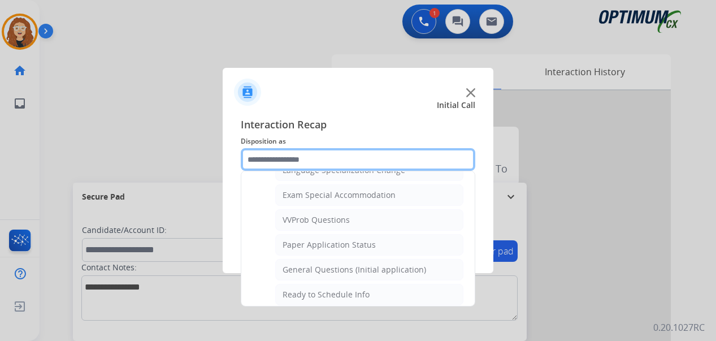
scroll to position [592, 0]
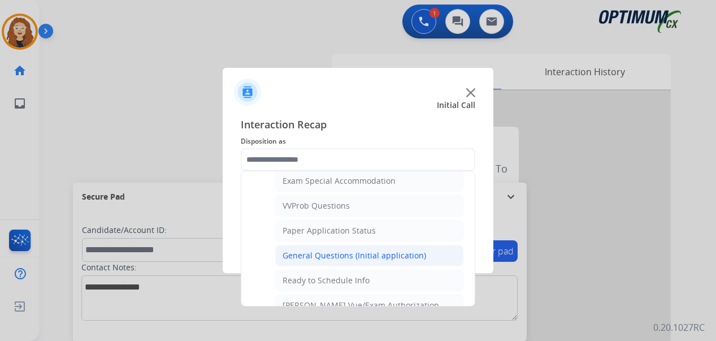
click at [421, 255] on li "General Questions (Initial application)" at bounding box center [369, 255] width 188 height 21
type input "**********"
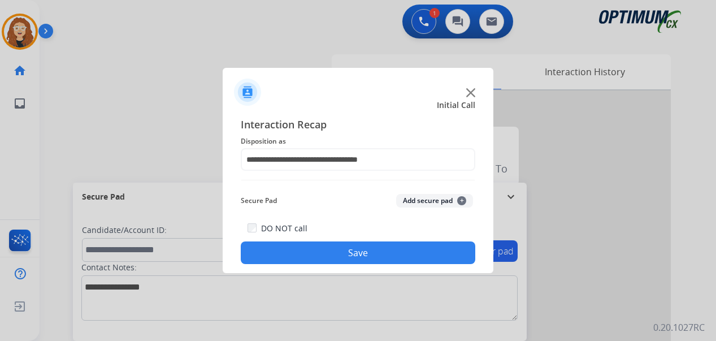
click at [398, 256] on button "Save" at bounding box center [358, 252] width 235 height 23
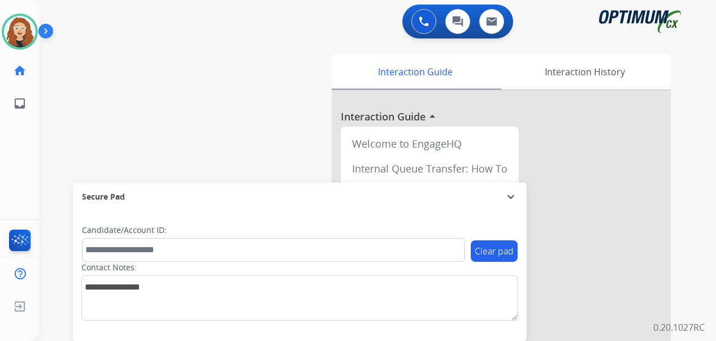
click at [49, 184] on div "swap_horiz Break voice bridge close_fullscreen Connect 3-Way Call merge_type Se…" at bounding box center [364, 276] width 649 height 471
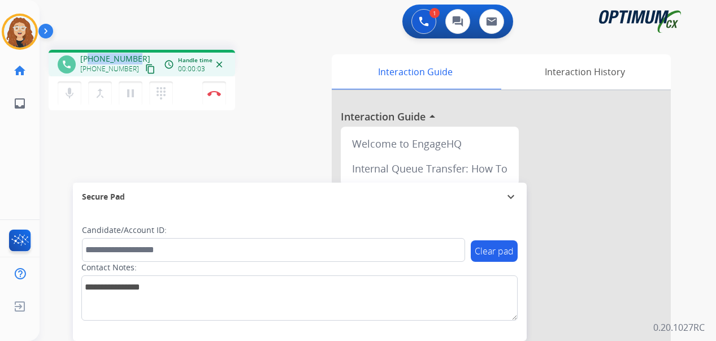
drag, startPoint x: 90, startPoint y: 58, endPoint x: 136, endPoint y: 53, distance: 46.1
click at [136, 53] on div "phone [PHONE_NUMBER] [PHONE_NUMBER] content_copy access_time Call metrics Queue…" at bounding box center [142, 63] width 187 height 27
click at [215, 94] on img at bounding box center [214, 93] width 14 height 6
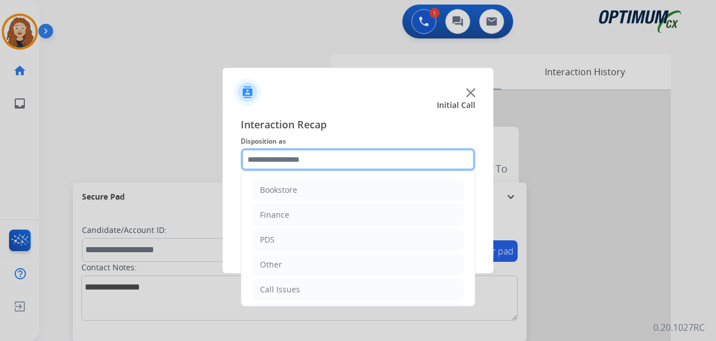
click at [289, 158] on input "text" at bounding box center [358, 159] width 235 height 23
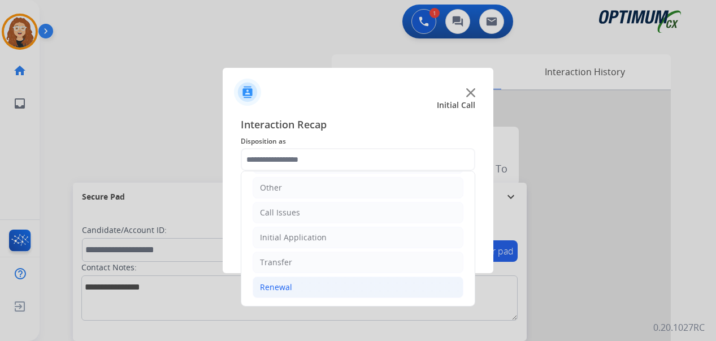
click at [297, 286] on li "Renewal" at bounding box center [358, 286] width 211 height 21
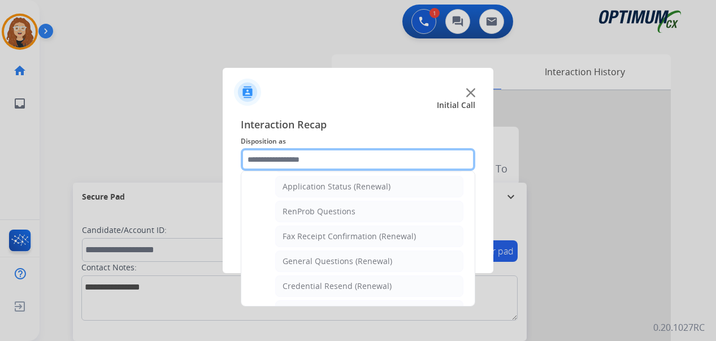
scroll to position [268, 0]
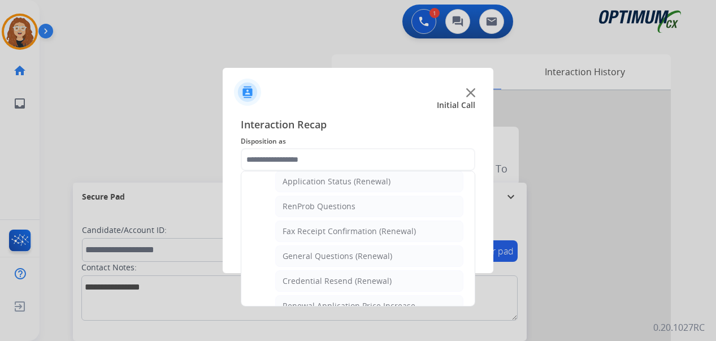
click at [378, 255] on div "General Questions (Renewal)" at bounding box center [338, 255] width 110 height 11
type input "**********"
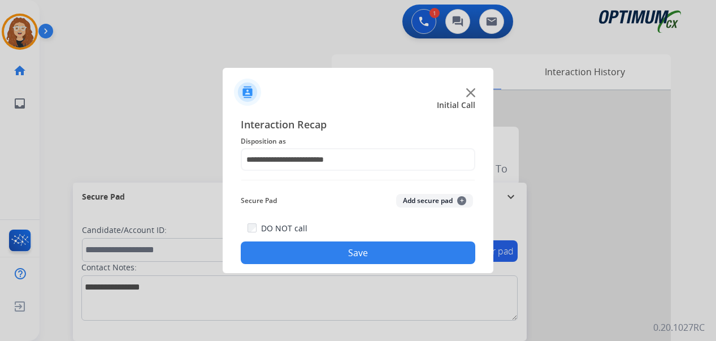
drag, startPoint x: 375, startPoint y: 255, endPoint x: 358, endPoint y: 238, distance: 24.0
click at [375, 255] on button "Save" at bounding box center [358, 252] width 235 height 23
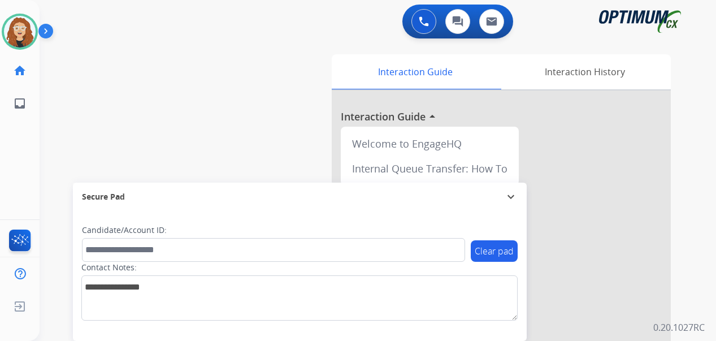
click at [55, 220] on div "swap_horiz Break voice bridge close_fullscreen Connect 3-Way Call merge_type Se…" at bounding box center [364, 276] width 649 height 471
click at [51, 176] on div "swap_horiz Break voice bridge close_fullscreen Connect 3-Way Call merge_type Se…" at bounding box center [364, 276] width 649 height 471
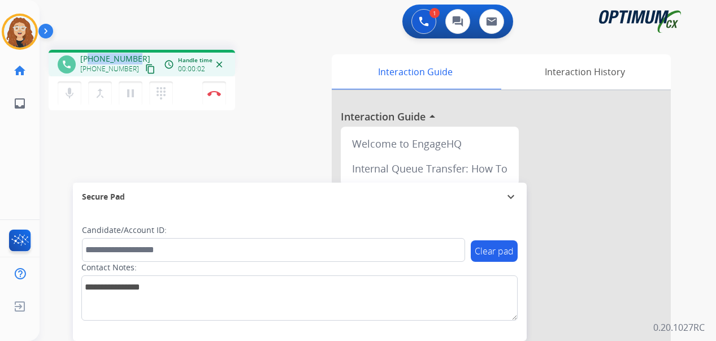
drag, startPoint x: 90, startPoint y: 55, endPoint x: 137, endPoint y: 54, distance: 46.4
click at [137, 54] on div "[PHONE_NUMBER] [PHONE_NUMBER] content_copy" at bounding box center [118, 64] width 77 height 23
click at [218, 98] on button "Disconnect" at bounding box center [214, 93] width 24 height 24
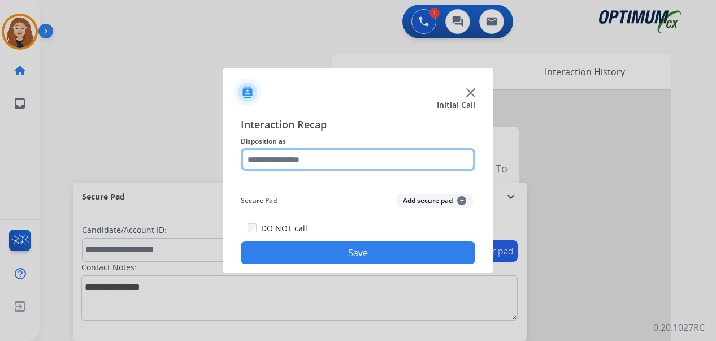
click at [291, 154] on input "text" at bounding box center [358, 159] width 235 height 23
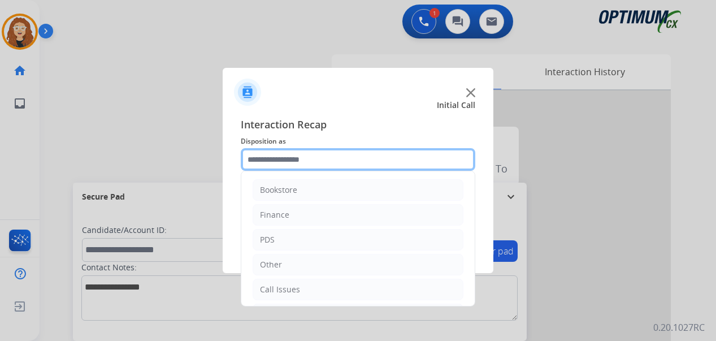
scroll to position [77, 0]
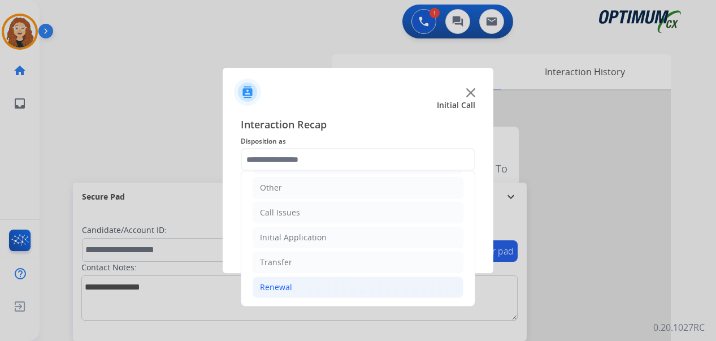
click at [301, 285] on li "Renewal" at bounding box center [358, 286] width 211 height 21
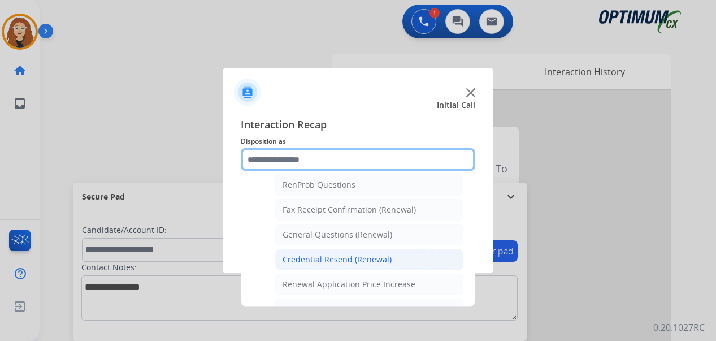
scroll to position [292, 0]
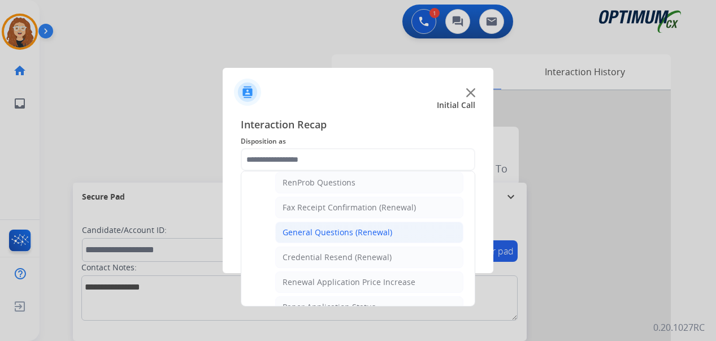
click at [363, 233] on div "General Questions (Renewal)" at bounding box center [338, 232] width 110 height 11
type input "**********"
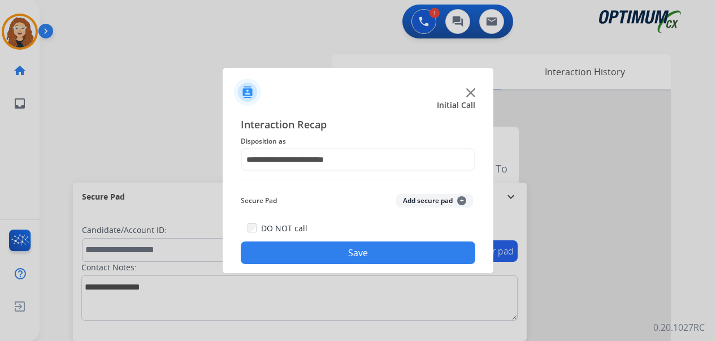
click at [347, 256] on button "Save" at bounding box center [358, 252] width 235 height 23
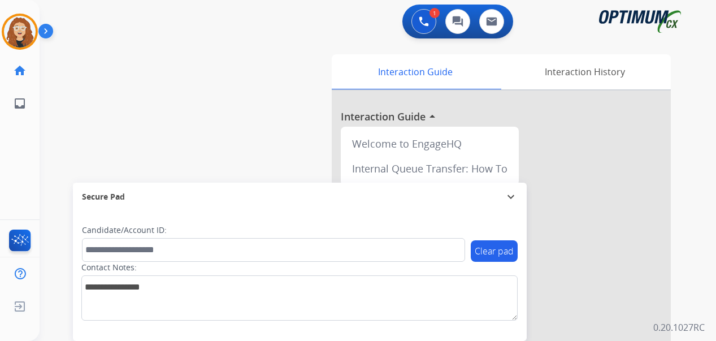
click at [47, 262] on div "swap_horiz Break voice bridge close_fullscreen Connect 3-Way Call merge_type Se…" at bounding box center [364, 276] width 649 height 471
click at [39, 30] on img at bounding box center [47, 33] width 19 height 21
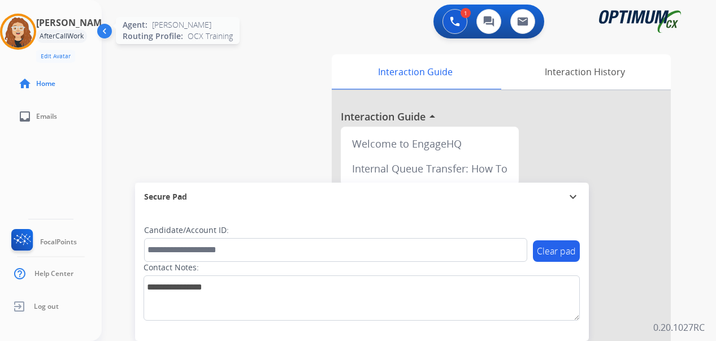
click at [5, 31] on div at bounding box center [18, 32] width 36 height 36
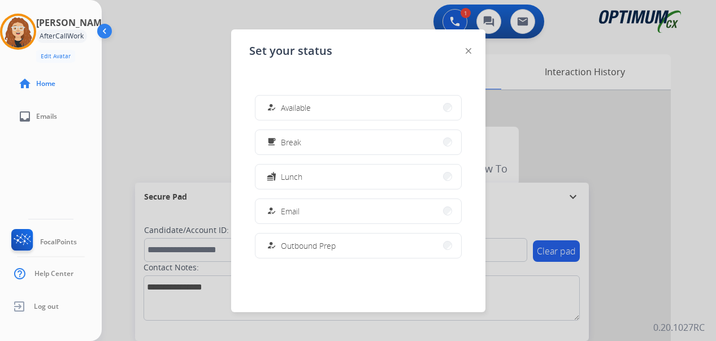
click at [85, 33] on div "AfterCallWork" at bounding box center [61, 36] width 51 height 14
click at [306, 146] on button "free_breakfast Break" at bounding box center [358, 142] width 206 height 24
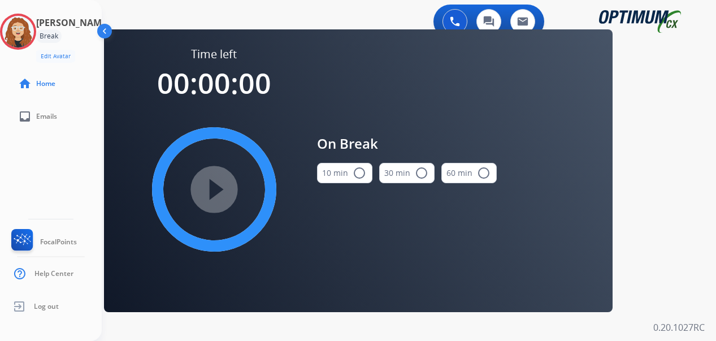
drag, startPoint x: 358, startPoint y: 173, endPoint x: 310, endPoint y: 180, distance: 48.5
click at [357, 174] on mat-icon "radio_button_unchecked" at bounding box center [360, 173] width 14 height 14
click at [219, 189] on mat-icon "play_circle_filled" at bounding box center [214, 190] width 14 height 14
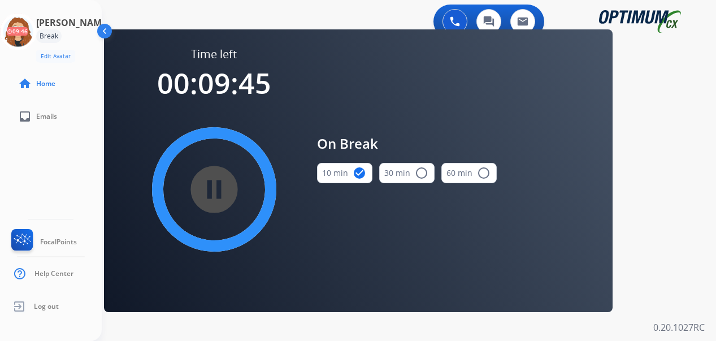
click at [699, 192] on div "0 Voice Interactions 0 Chat Interactions 0 Email Interactions swap_horiz Break …" at bounding box center [409, 170] width 614 height 341
click at [704, 260] on div "0 Voice Interactions 0 Chat Interactions 0 Email Interactions swap_horiz Break …" at bounding box center [409, 170] width 614 height 341
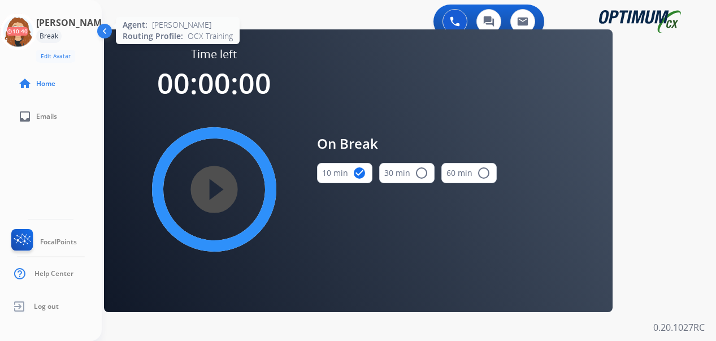
click at [25, 39] on icon at bounding box center [18, 32] width 37 height 37
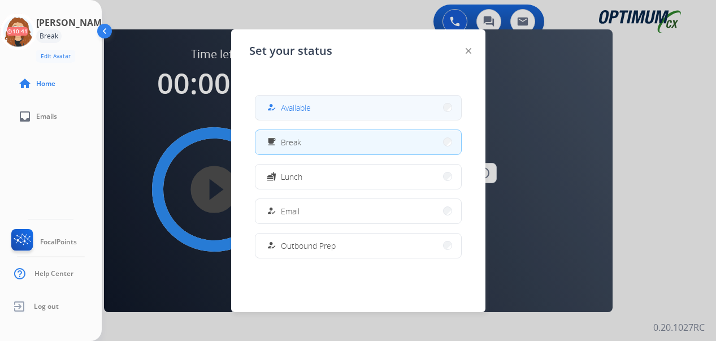
click at [298, 101] on button "how_to_reg Available" at bounding box center [358, 108] width 206 height 24
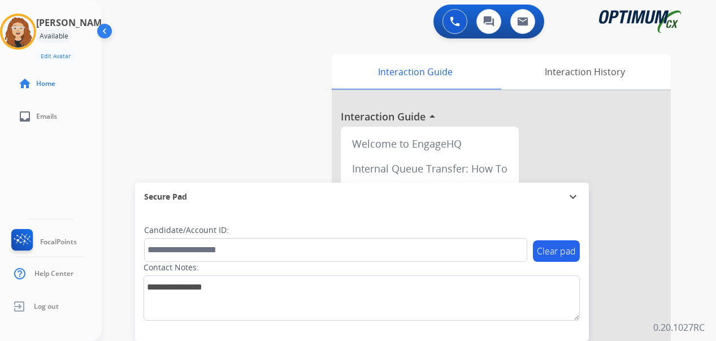
click at [697, 123] on div "0 Voice Interactions 0 Chat Interactions 0 Email Interactions swap_horiz Break …" at bounding box center [409, 170] width 614 height 341
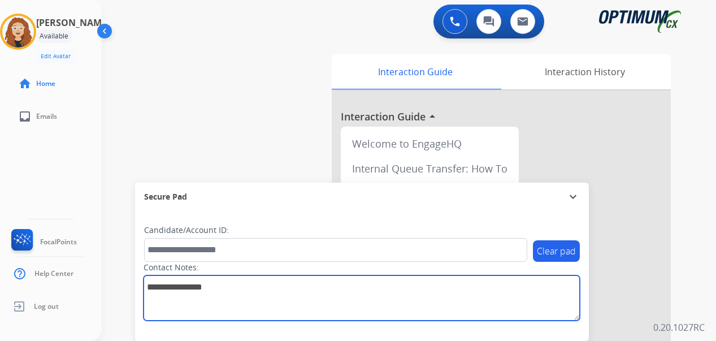
click at [354, 311] on textarea at bounding box center [362, 297] width 436 height 45
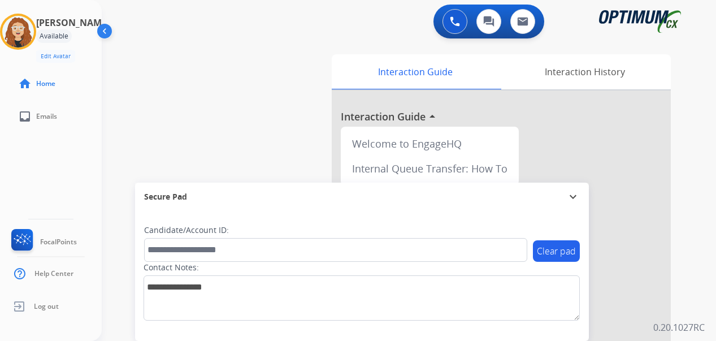
click at [214, 76] on div "swap_horiz Break voice bridge close_fullscreen Connect 3-Way Call merge_type Se…" at bounding box center [395, 276] width 587 height 471
click at [110, 34] on img at bounding box center [105, 33] width 21 height 21
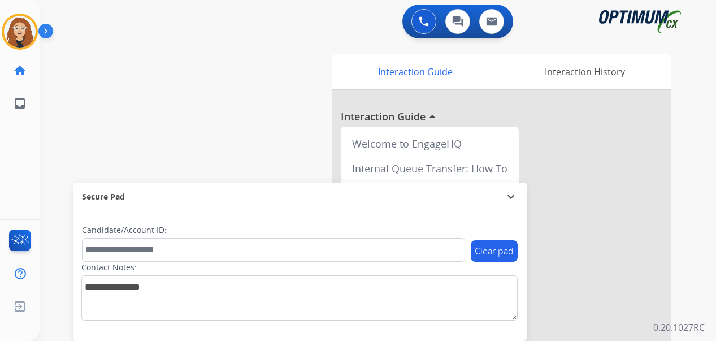
click at [54, 125] on div "swap_horiz Break voice bridge close_fullscreen Connect 3-Way Call merge_type Se…" at bounding box center [364, 276] width 649 height 471
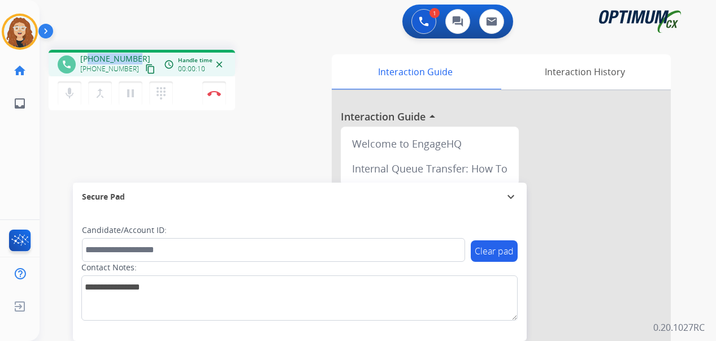
drag, startPoint x: 89, startPoint y: 58, endPoint x: 137, endPoint y: 53, distance: 48.3
click at [137, 53] on div "[PHONE_NUMBER] [PHONE_NUMBER] content_copy" at bounding box center [118, 64] width 77 height 23
click at [303, 48] on div "phone [PHONE_NUMBER] [PHONE_NUMBER] content_copy access_time Call metrics Queue…" at bounding box center [364, 276] width 649 height 471
click at [214, 92] on img at bounding box center [214, 93] width 14 height 6
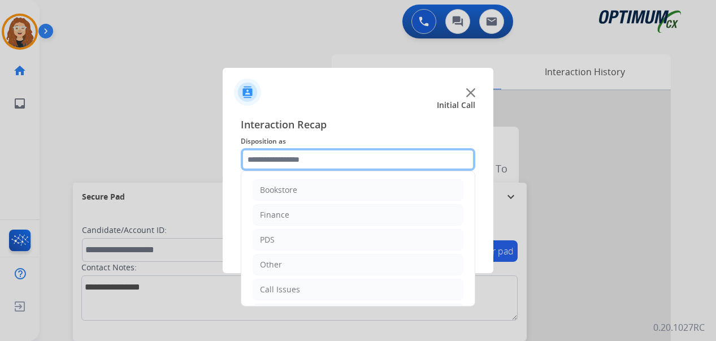
click at [294, 159] on input "text" at bounding box center [358, 159] width 235 height 23
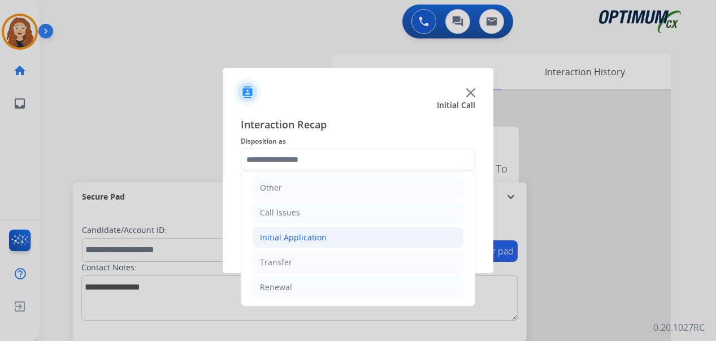
click at [292, 228] on li "Initial Application" at bounding box center [358, 237] width 211 height 21
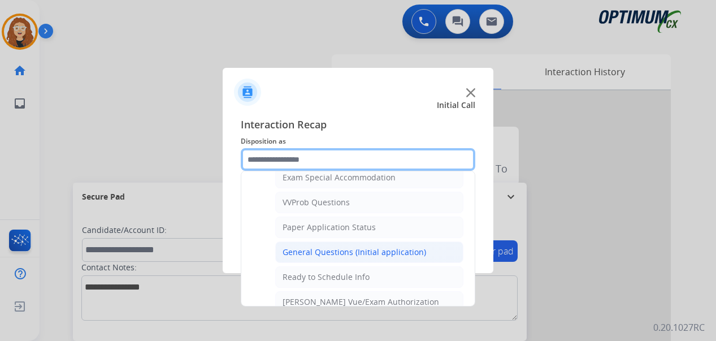
scroll to position [592, 0]
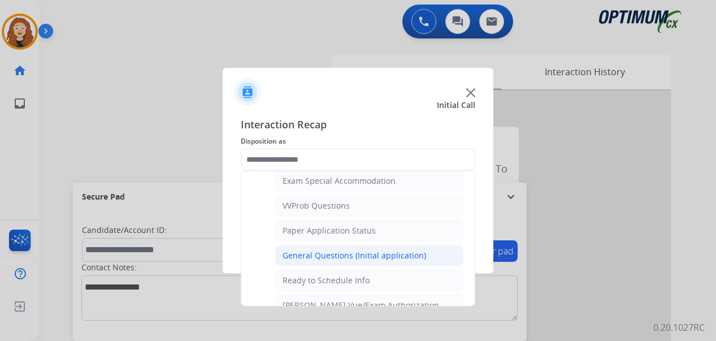
click at [394, 251] on div "General Questions (Initial application)" at bounding box center [355, 255] width 144 height 11
type input "**********"
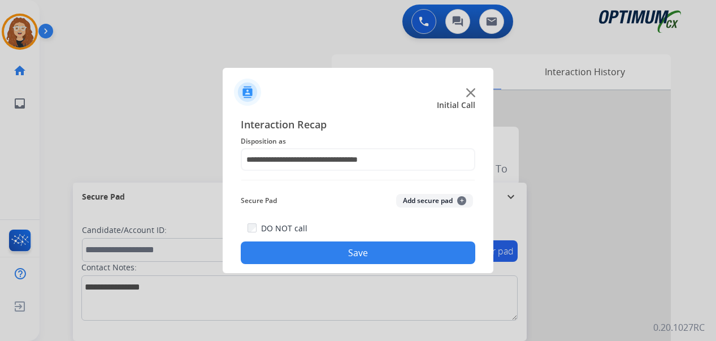
click at [395, 255] on button "Save" at bounding box center [358, 252] width 235 height 23
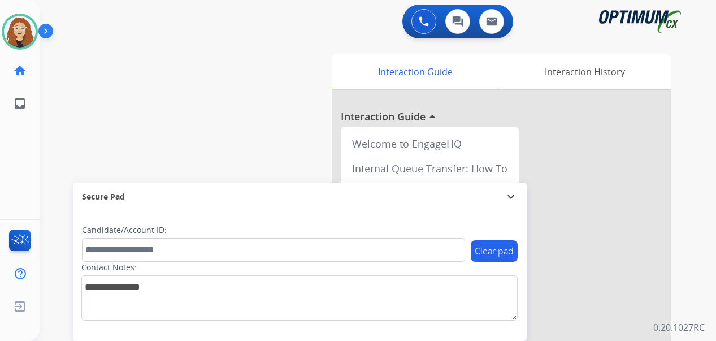
click at [232, 87] on div "swap_horiz Break voice bridge close_fullscreen Connect 3-Way Call merge_type Se…" at bounding box center [364, 276] width 649 height 471
click at [177, 60] on div "swap_horiz Break voice bridge close_fullscreen Connect 3-Way Call merge_type Se…" at bounding box center [364, 276] width 649 height 471
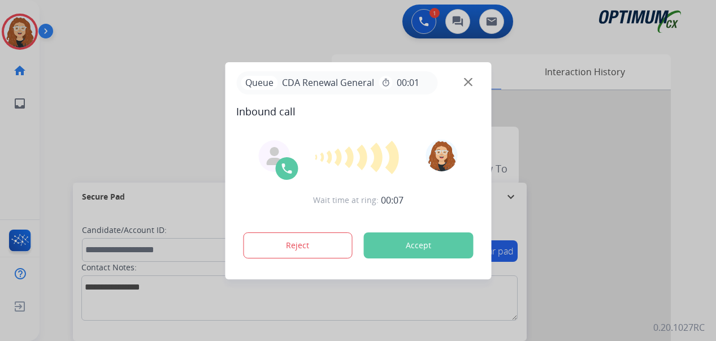
click at [55, 189] on div at bounding box center [358, 170] width 716 height 341
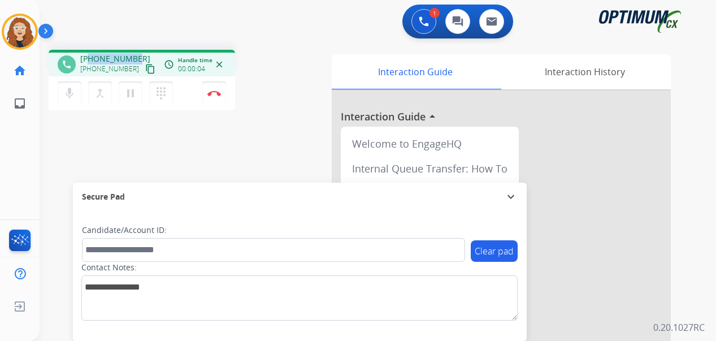
drag, startPoint x: 90, startPoint y: 59, endPoint x: 137, endPoint y: 54, distance: 47.1
click at [137, 54] on div "[PHONE_NUMBER] [PHONE_NUMBER] content_copy" at bounding box center [118, 64] width 77 height 23
click at [214, 101] on button "Disconnect" at bounding box center [214, 93] width 24 height 24
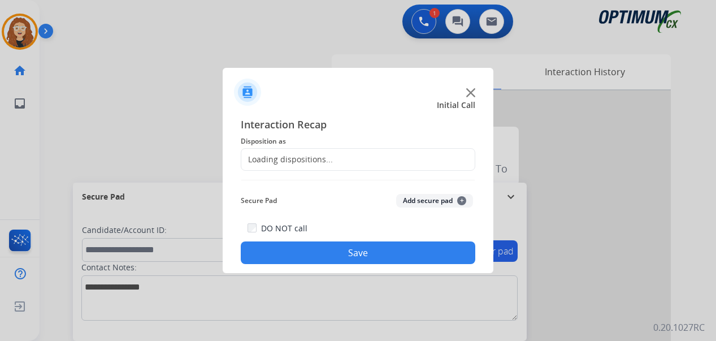
click at [282, 160] on div "Loading dispositions..." at bounding box center [287, 159] width 92 height 11
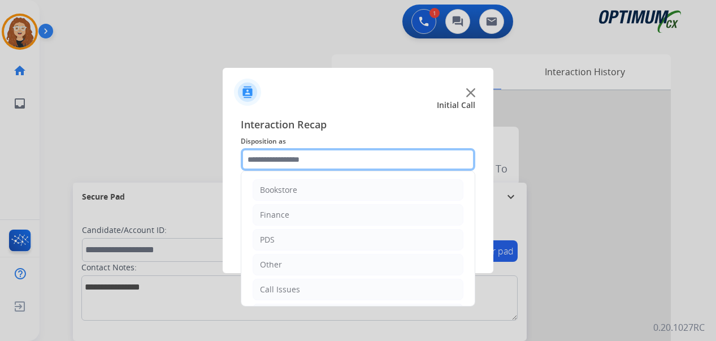
click at [293, 158] on input "text" at bounding box center [358, 159] width 235 height 23
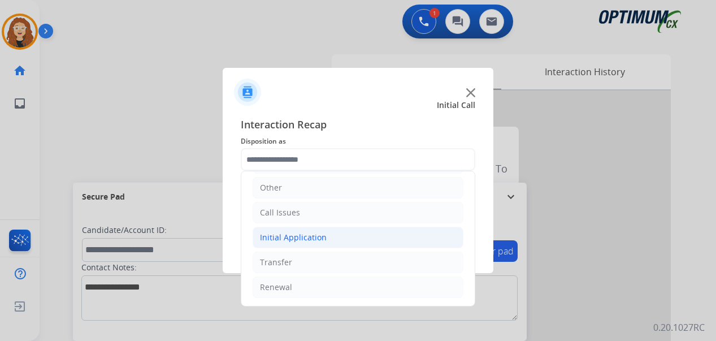
click at [306, 242] on div "Initial Application" at bounding box center [293, 237] width 67 height 11
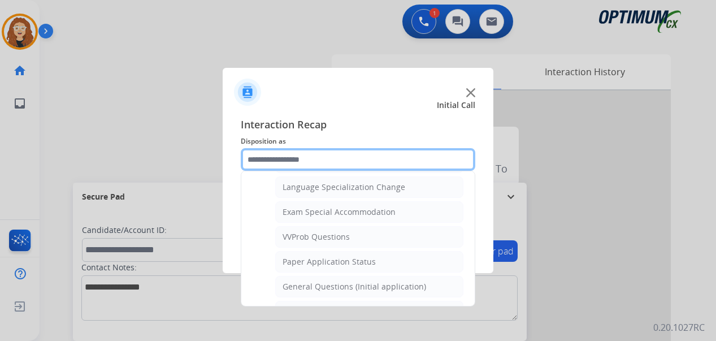
scroll to position [571, 0]
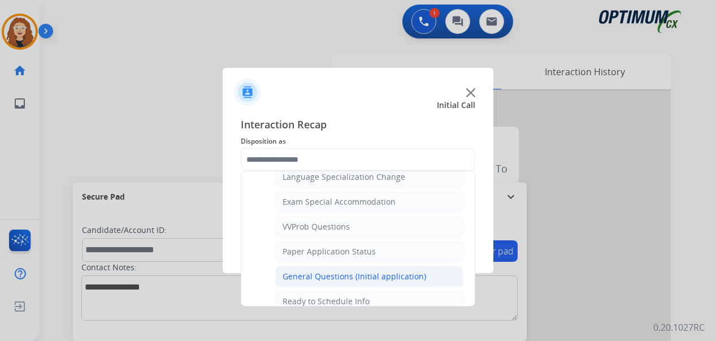
click at [434, 275] on li "General Questions (Initial application)" at bounding box center [369, 276] width 188 height 21
type input "**********"
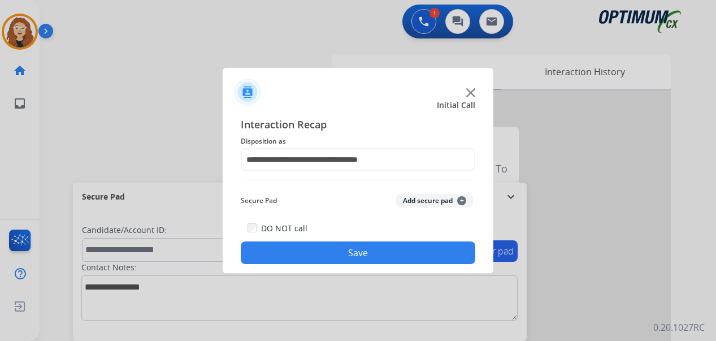
click at [402, 249] on button "Save" at bounding box center [358, 252] width 235 height 23
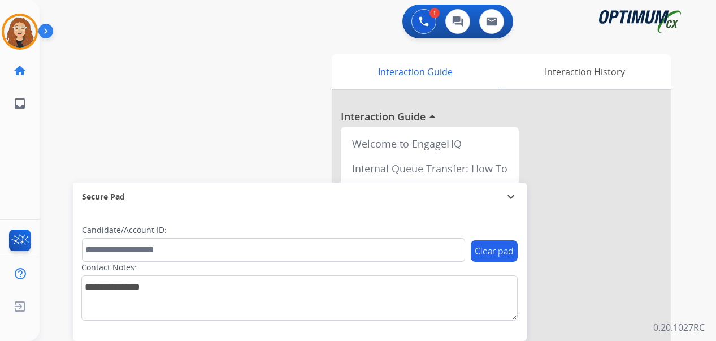
click at [54, 150] on div "swap_horiz Break voice bridge close_fullscreen Connect 3-Way Call merge_type Se…" at bounding box center [364, 276] width 649 height 471
click at [428, 24] on img at bounding box center [424, 21] width 10 height 10
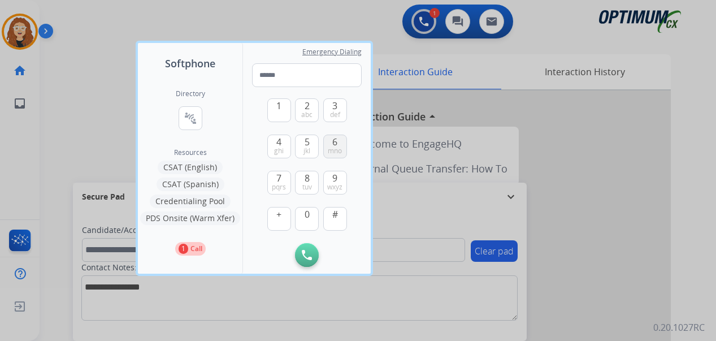
type input "**********"
click at [310, 253] on img at bounding box center [307, 255] width 10 height 10
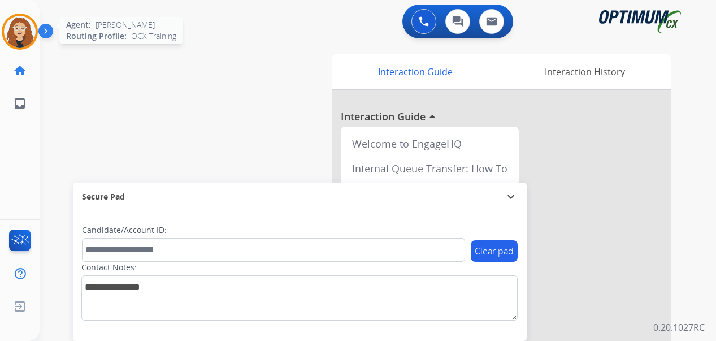
click at [23, 37] on img at bounding box center [20, 32] width 32 height 32
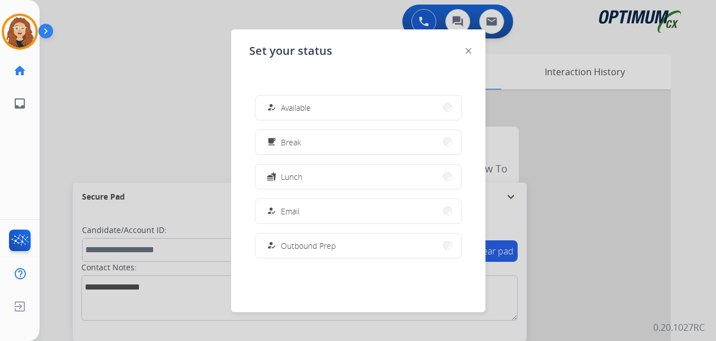
click at [308, 107] on span "Available" at bounding box center [296, 108] width 30 height 12
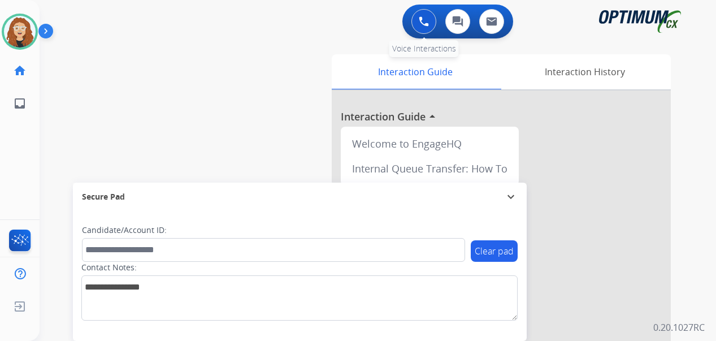
click at [422, 25] on img at bounding box center [424, 21] width 10 height 10
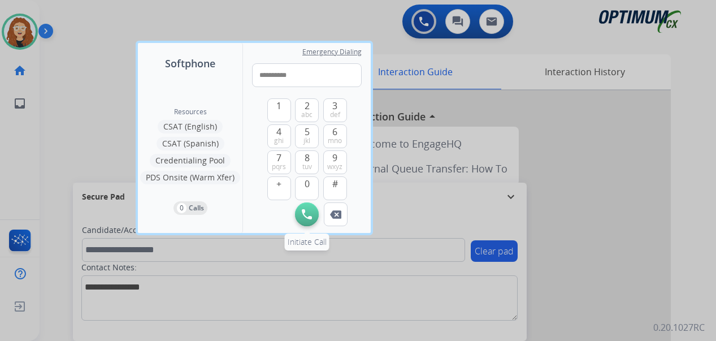
type input "**********"
click at [313, 211] on button "Initiate Call" at bounding box center [307, 214] width 24 height 24
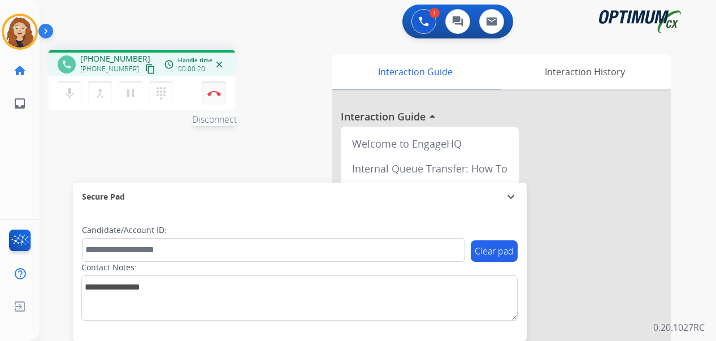
click at [217, 100] on button "Disconnect" at bounding box center [214, 93] width 24 height 24
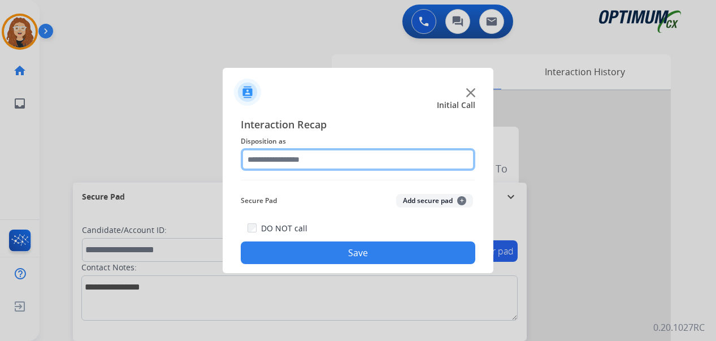
click at [285, 155] on input "text" at bounding box center [358, 159] width 235 height 23
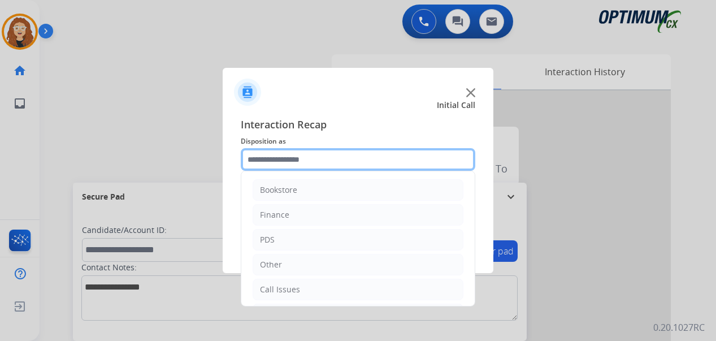
scroll to position [77, 0]
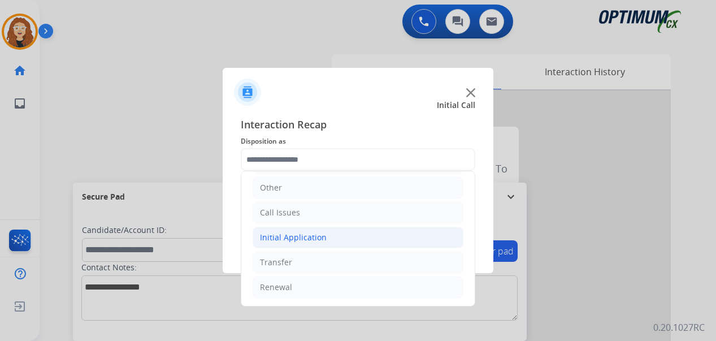
click at [319, 241] on div "Initial Application" at bounding box center [293, 237] width 67 height 11
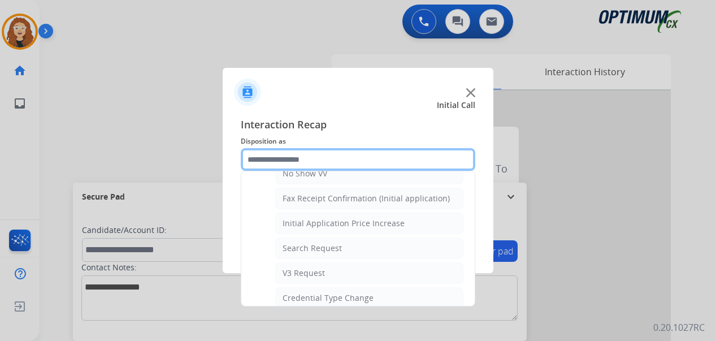
scroll to position [0, 0]
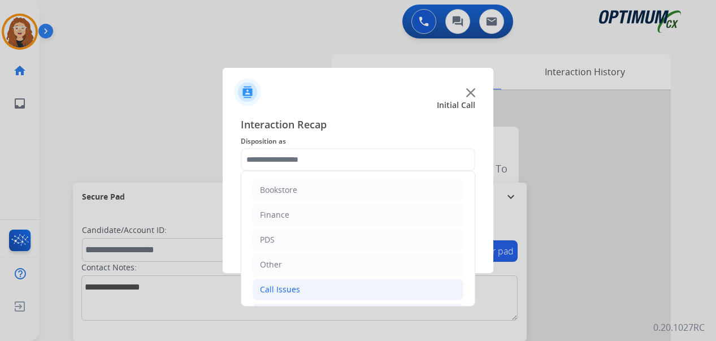
click at [291, 289] on div "Call Issues" at bounding box center [280, 289] width 40 height 11
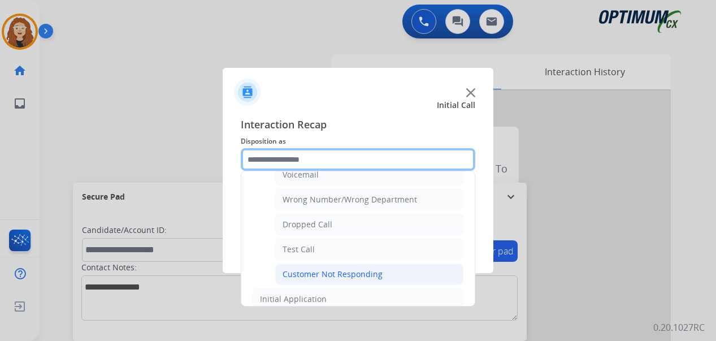
scroll to position [144, 0]
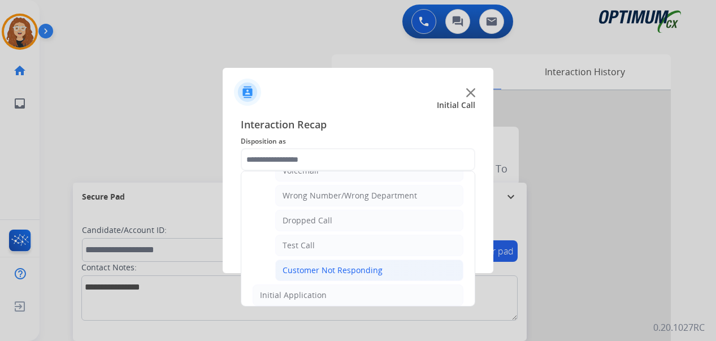
click at [391, 268] on li "Customer Not Responding" at bounding box center [369, 269] width 188 height 21
type input "**********"
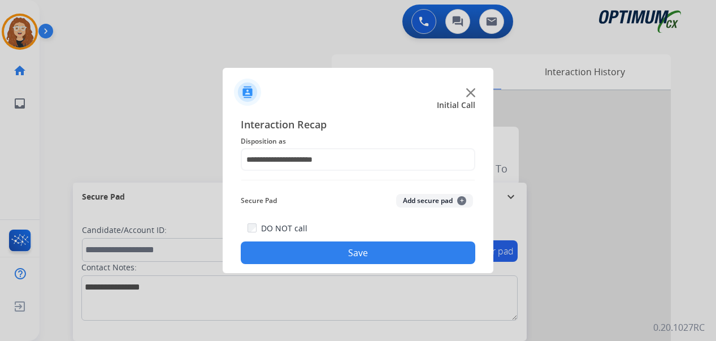
click at [368, 251] on button "Save" at bounding box center [358, 252] width 235 height 23
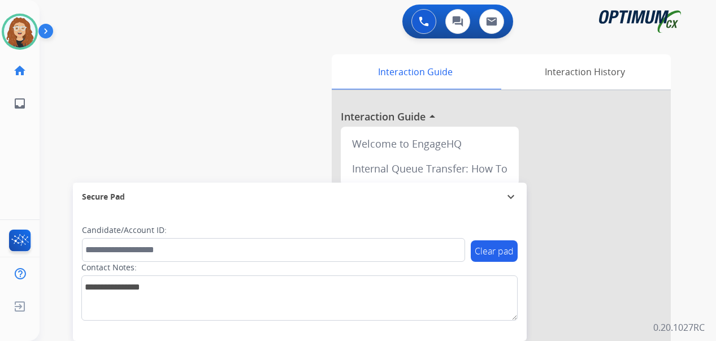
click at [52, 136] on div "swap_horiz Break voice bridge close_fullscreen Connect 3-Way Call merge_type Se…" at bounding box center [364, 276] width 649 height 471
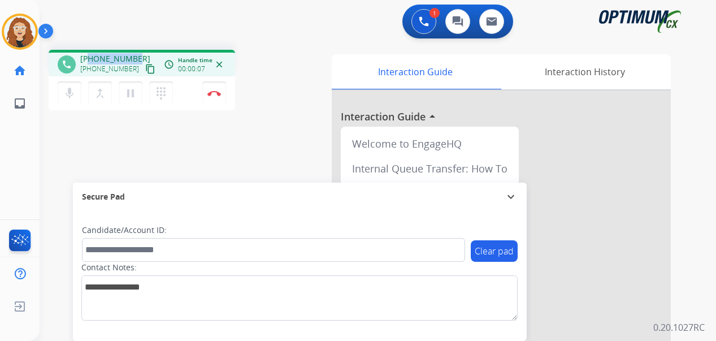
drag, startPoint x: 88, startPoint y: 59, endPoint x: 122, endPoint y: 51, distance: 34.8
click at [136, 51] on div "phone [PHONE_NUMBER] [PHONE_NUMBER] content_copy access_time Call metrics Queue…" at bounding box center [142, 63] width 187 height 27
click at [214, 92] on img at bounding box center [214, 93] width 14 height 6
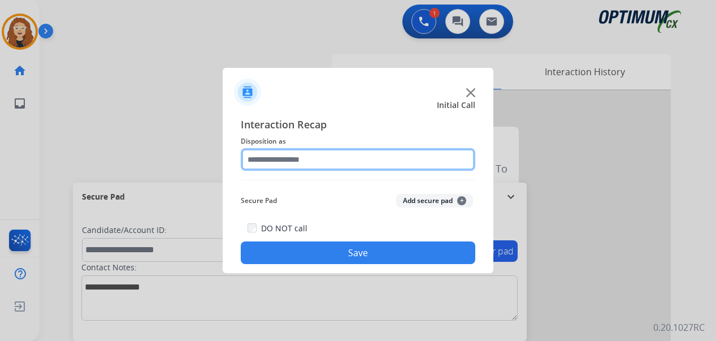
click at [301, 158] on input "text" at bounding box center [358, 159] width 235 height 23
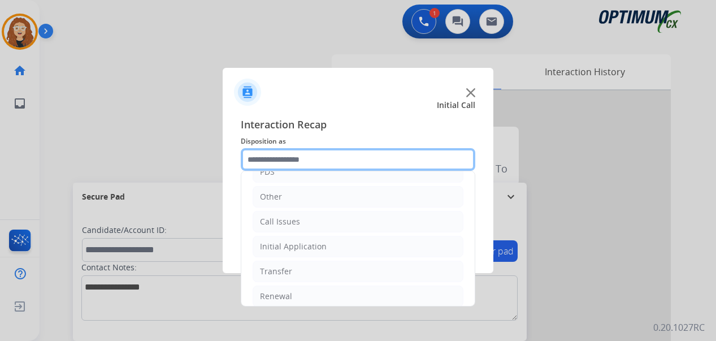
scroll to position [77, 0]
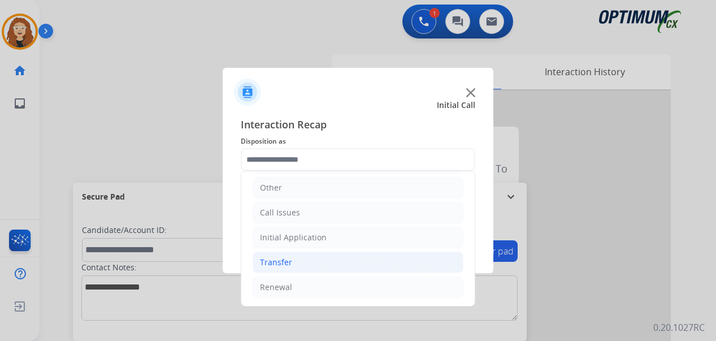
drag, startPoint x: 292, startPoint y: 287, endPoint x: 418, endPoint y: 253, distance: 130.5
click at [298, 287] on li "Renewal" at bounding box center [358, 286] width 211 height 21
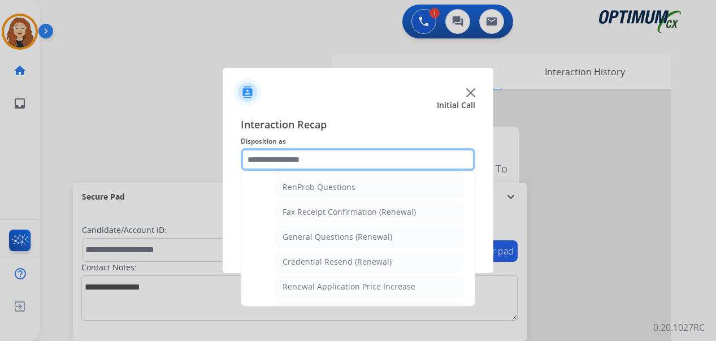
scroll to position [290, 0]
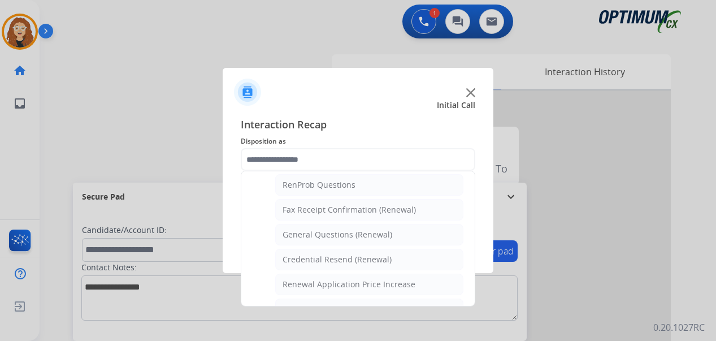
click at [395, 238] on li "General Questions (Renewal)" at bounding box center [369, 234] width 188 height 21
type input "**********"
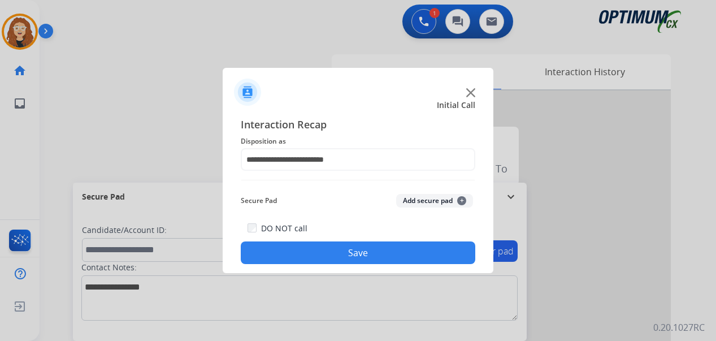
click at [388, 250] on button "Save" at bounding box center [358, 252] width 235 height 23
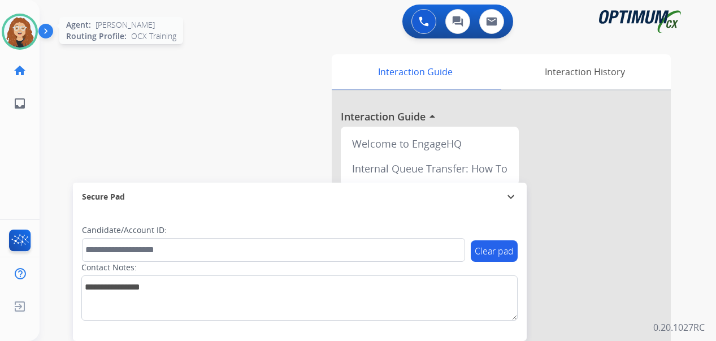
click at [29, 29] on img at bounding box center [20, 32] width 32 height 32
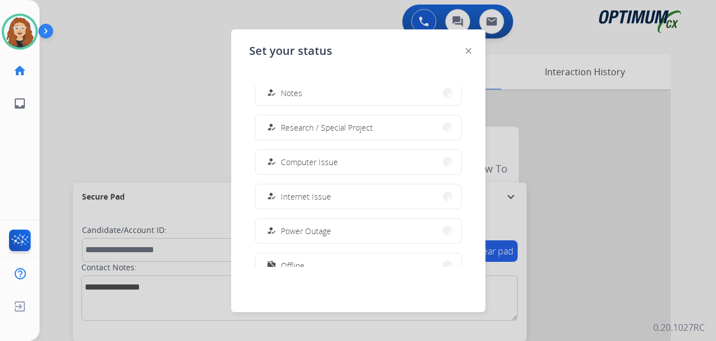
scroll to position [282, 0]
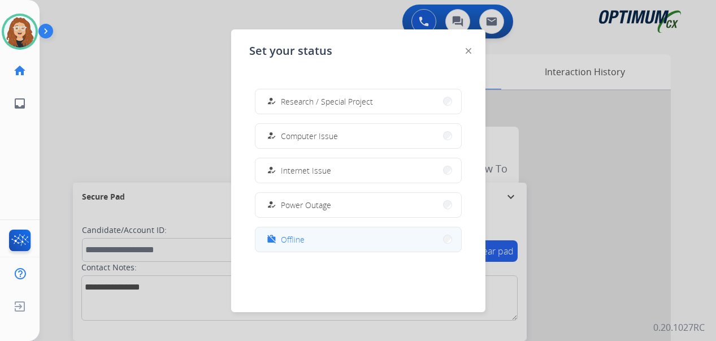
click at [349, 245] on button "work_off Offline" at bounding box center [358, 239] width 206 height 24
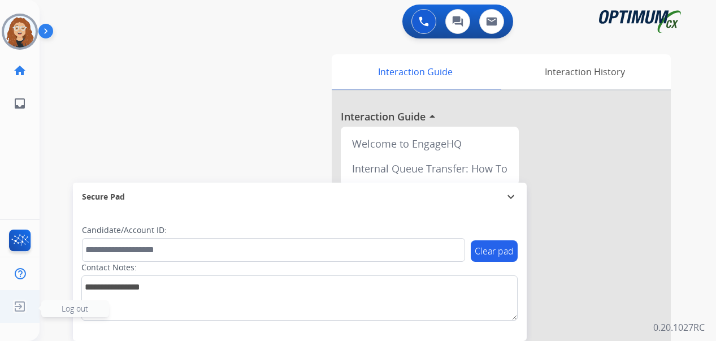
click at [16, 309] on img at bounding box center [20, 306] width 20 height 21
click at [53, 309] on span "Log out" at bounding box center [75, 308] width 68 height 17
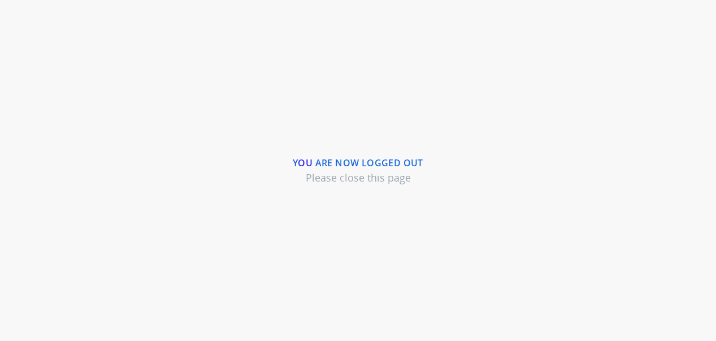
click at [684, 190] on div "You are now logged out Please close this page" at bounding box center [358, 170] width 716 height 341
